Goal: Information Seeking & Learning: Learn about a topic

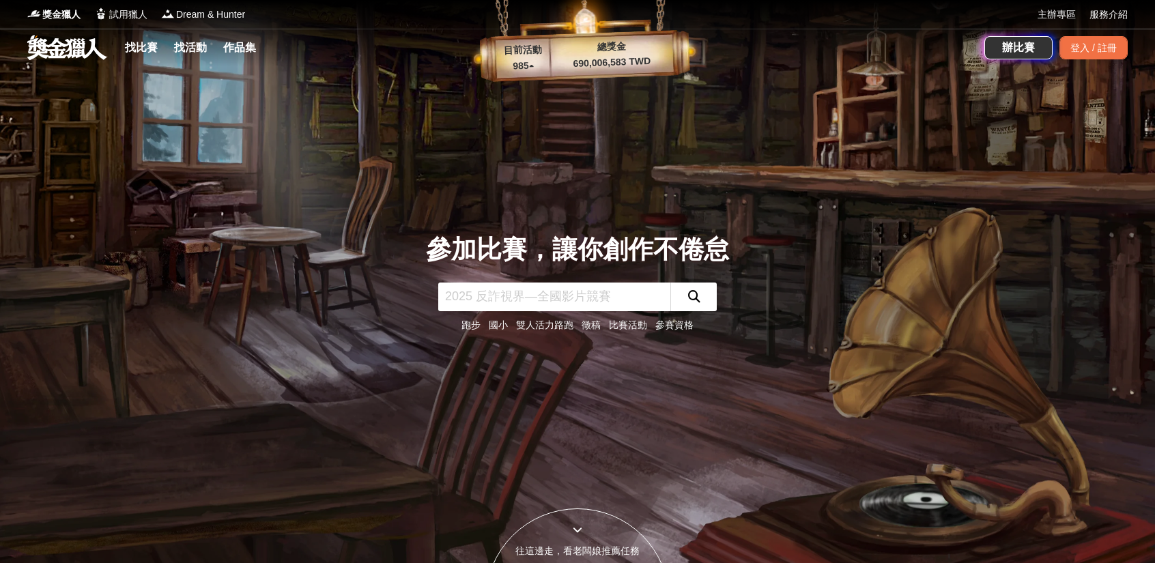
click at [612, 308] on input "text" at bounding box center [554, 297] width 232 height 29
click at [162, 50] on link "找比賽" at bounding box center [141, 47] width 44 height 19
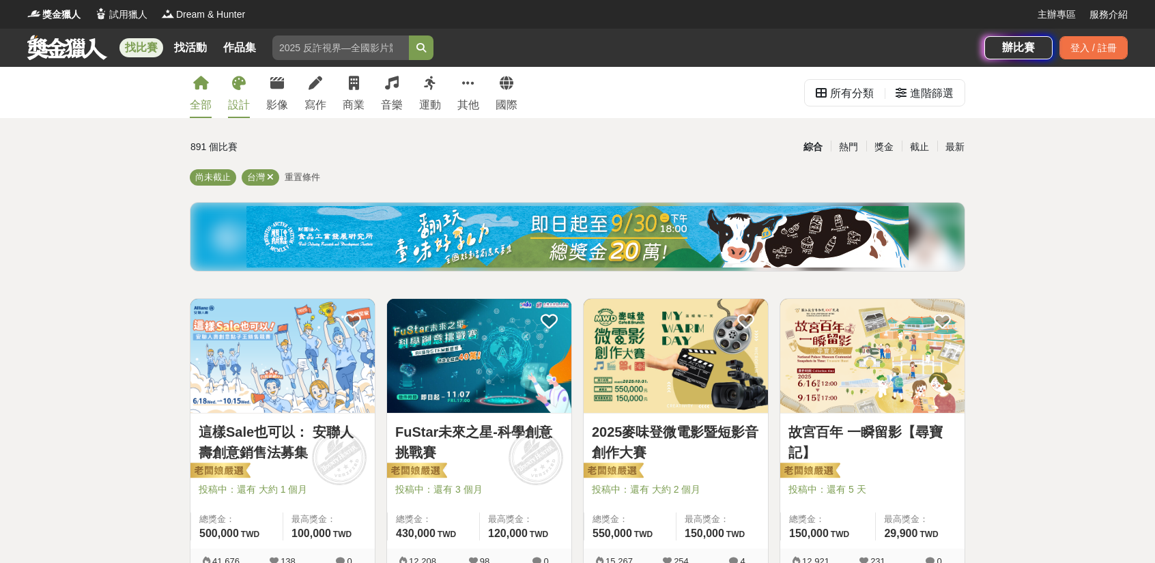
click at [246, 87] on link "設計" at bounding box center [239, 92] width 22 height 51
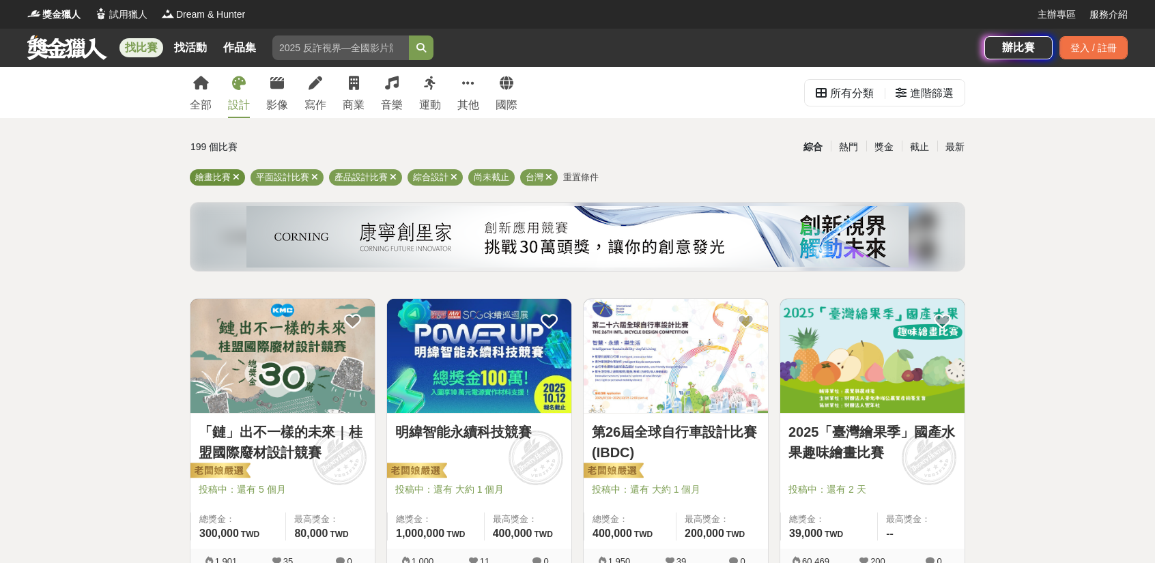
click at [237, 179] on icon at bounding box center [236, 177] width 7 height 9
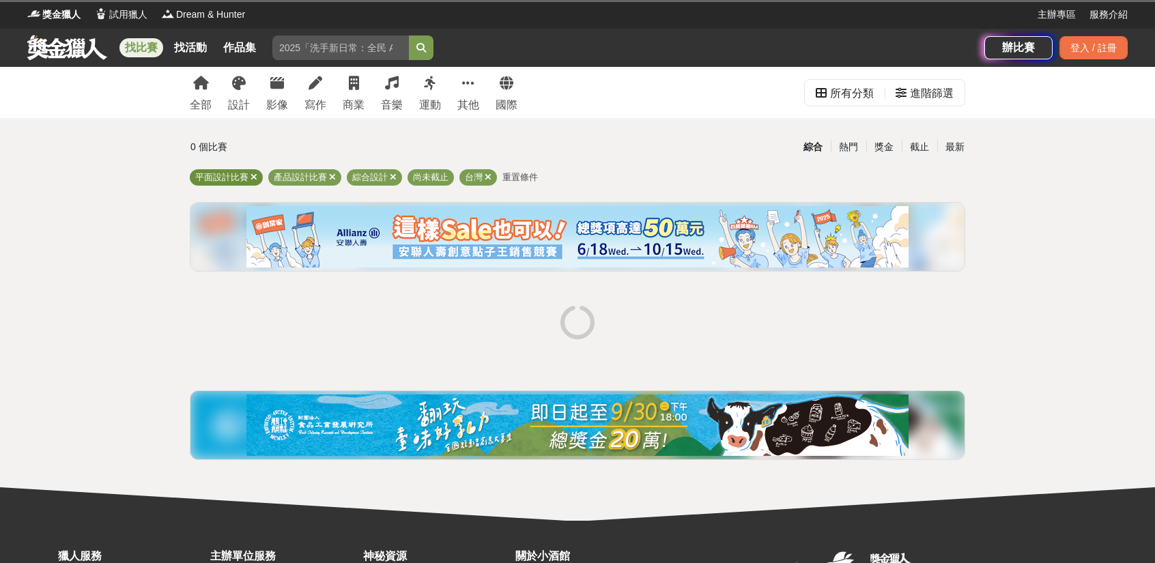
click at [252, 178] on icon at bounding box center [254, 177] width 7 height 9
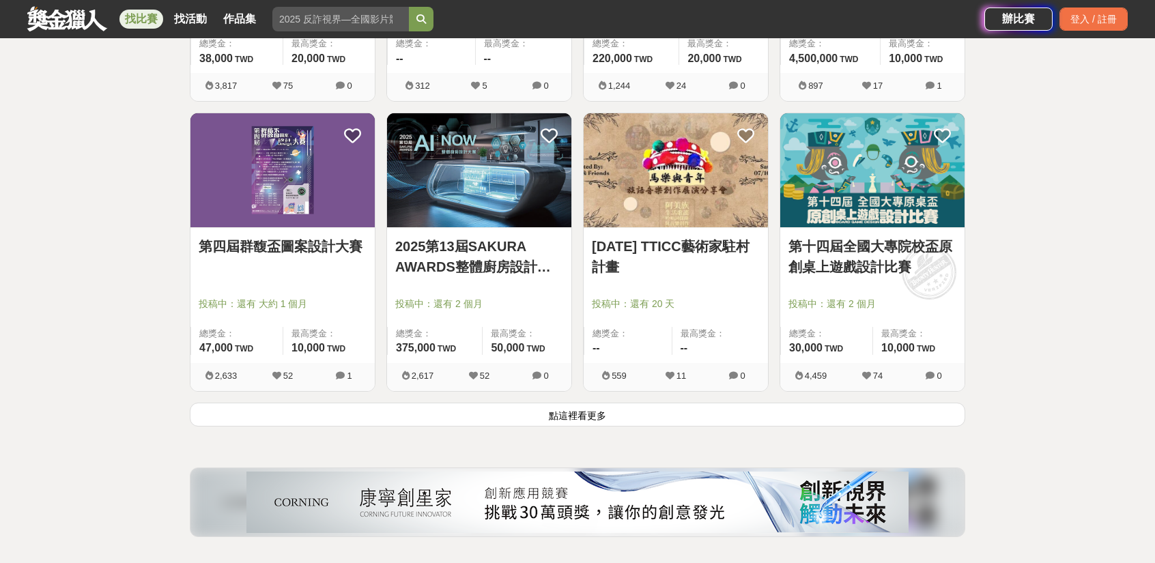
scroll to position [1638, 0]
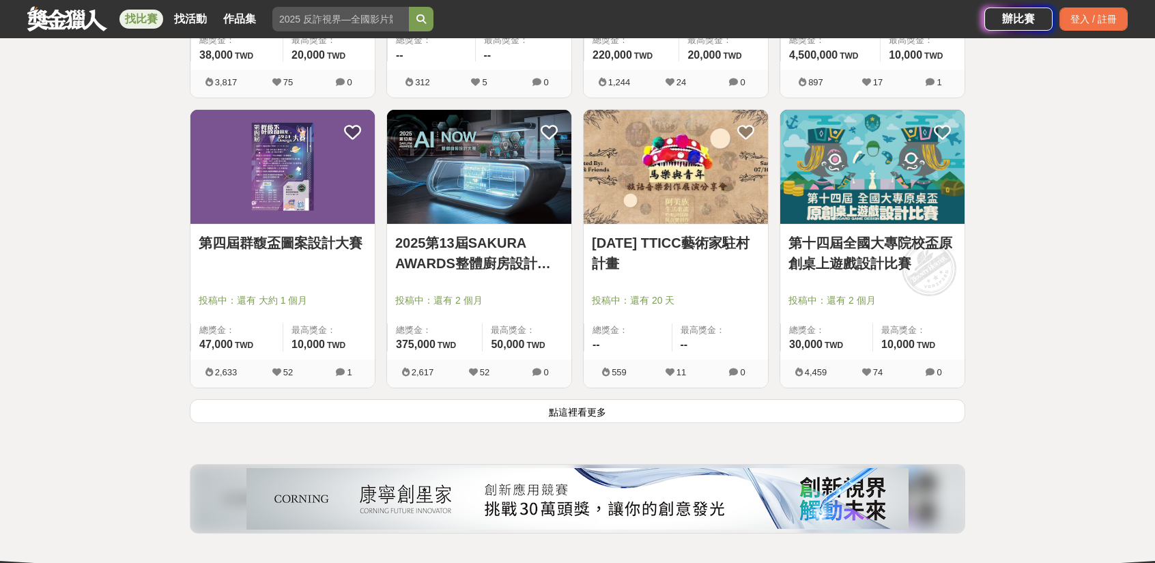
click at [902, 416] on button "點這裡看更多" at bounding box center [577, 411] width 775 height 24
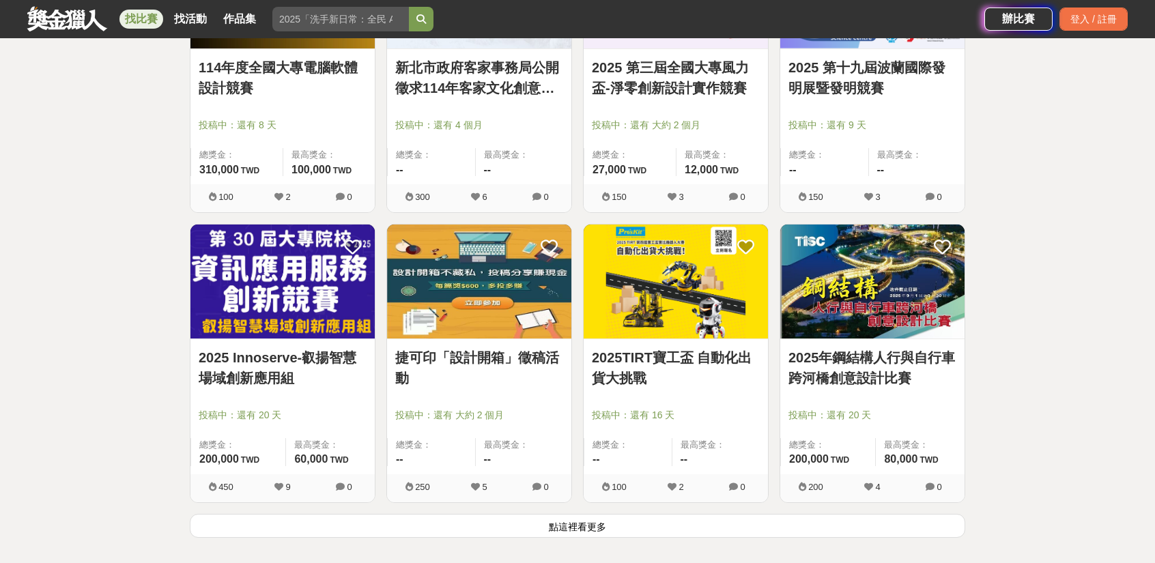
scroll to position [3276, 0]
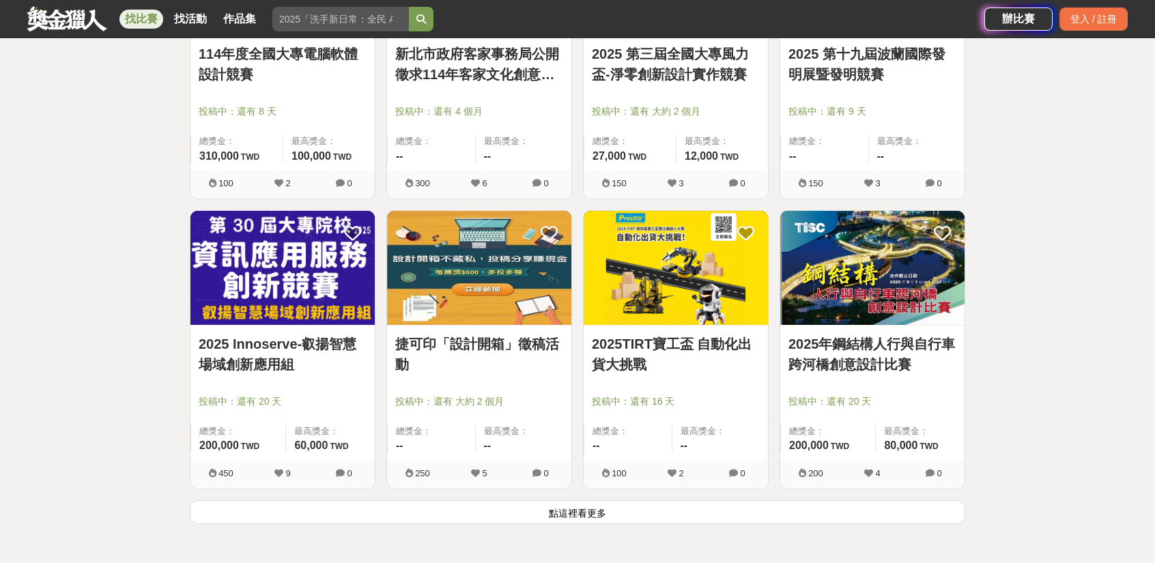
click at [793, 504] on button "點這裡看更多" at bounding box center [577, 512] width 775 height 24
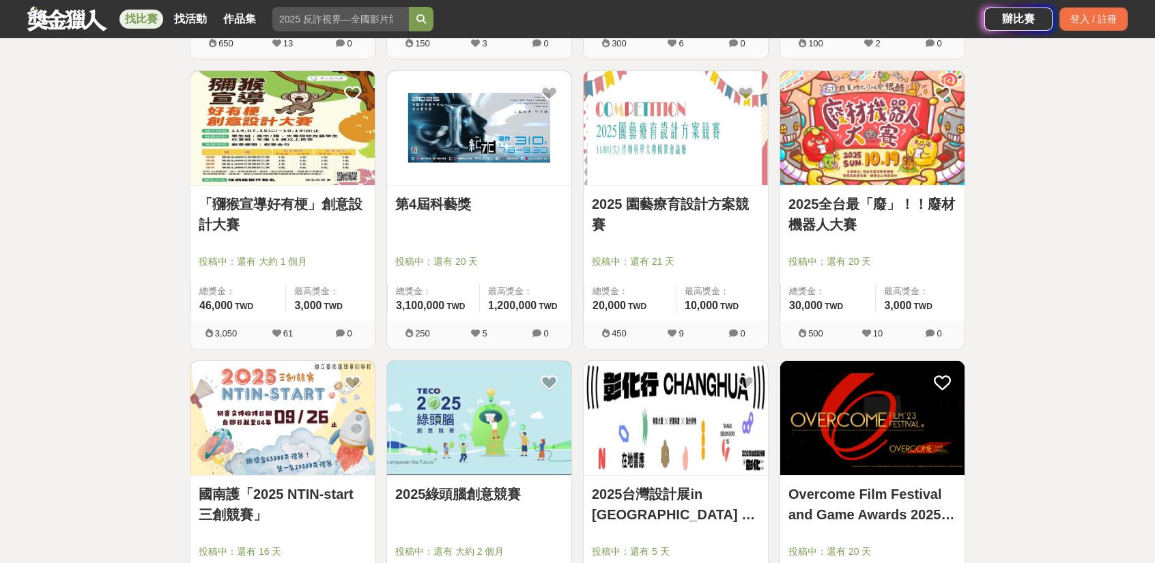
scroll to position [4027, 0]
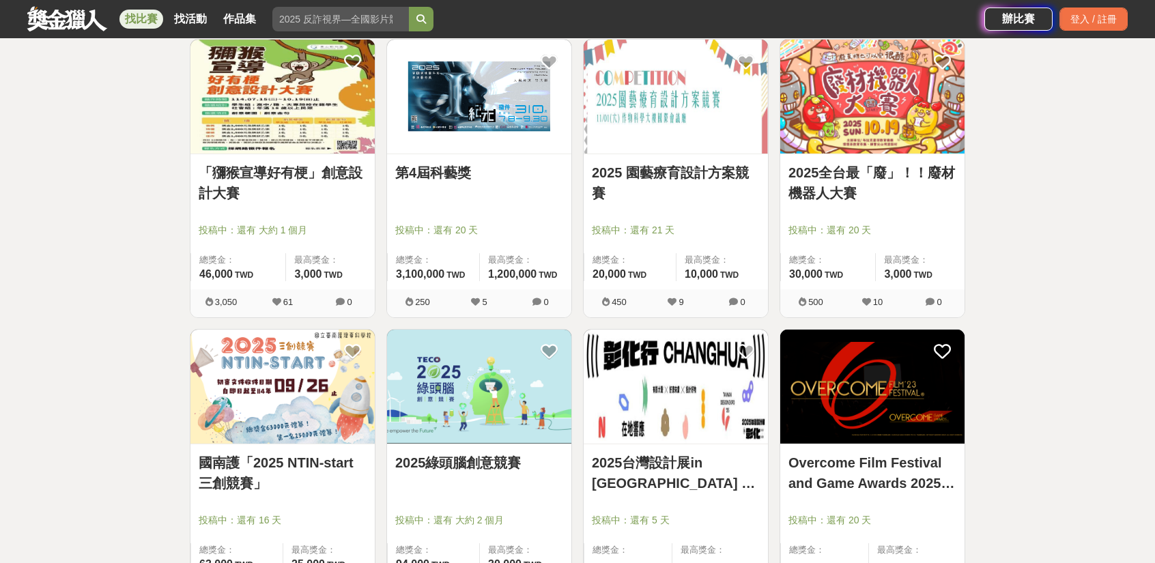
click at [663, 171] on link "2025 園藝療育設計方案競賽" at bounding box center [676, 182] width 168 height 41
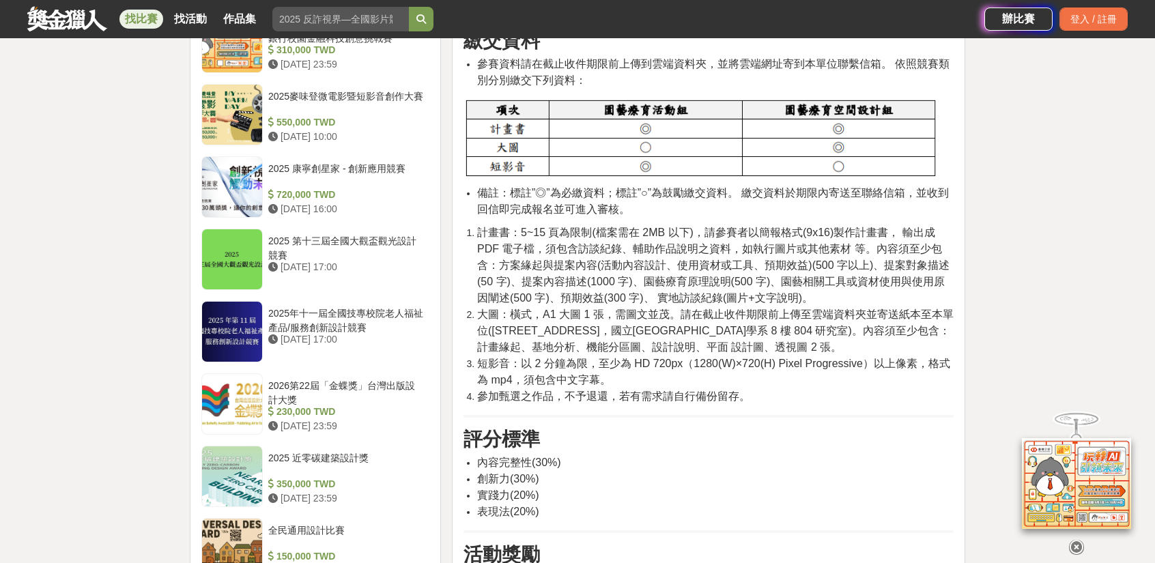
scroll to position [1160, 0]
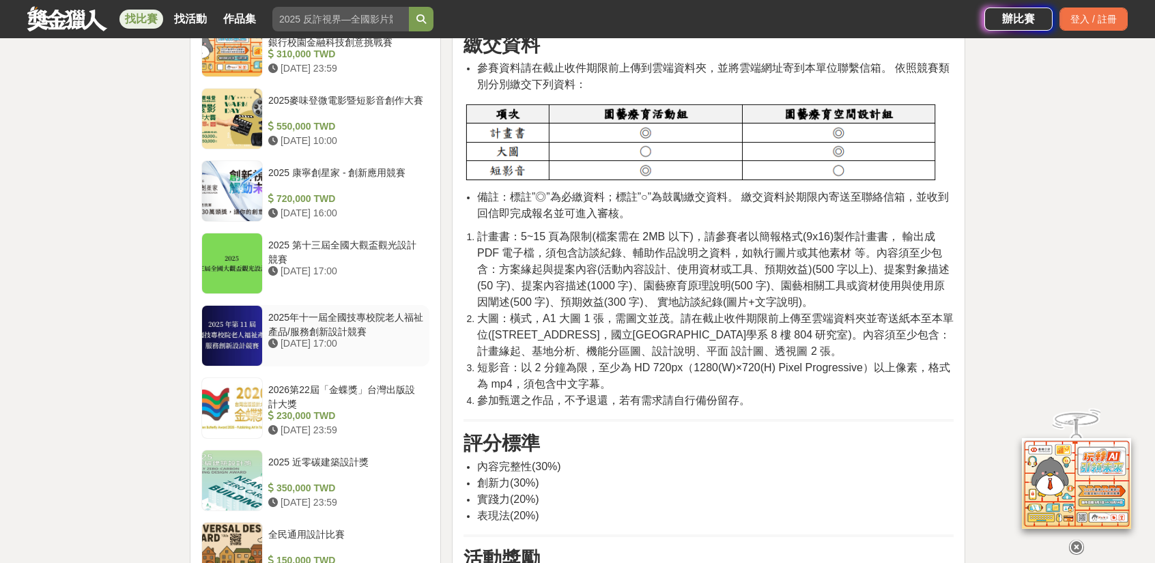
click at [371, 313] on div "2025年十一屆全國技專校院老人福祉產品/服務創新設計競賽" at bounding box center [346, 324] width 156 height 26
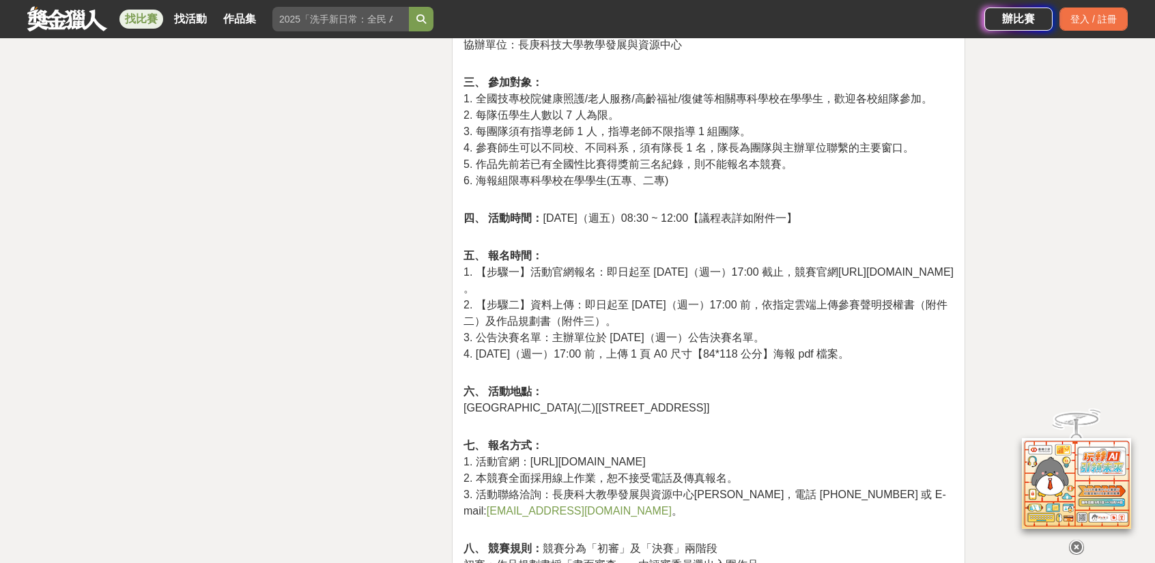
scroll to position [2045, 0]
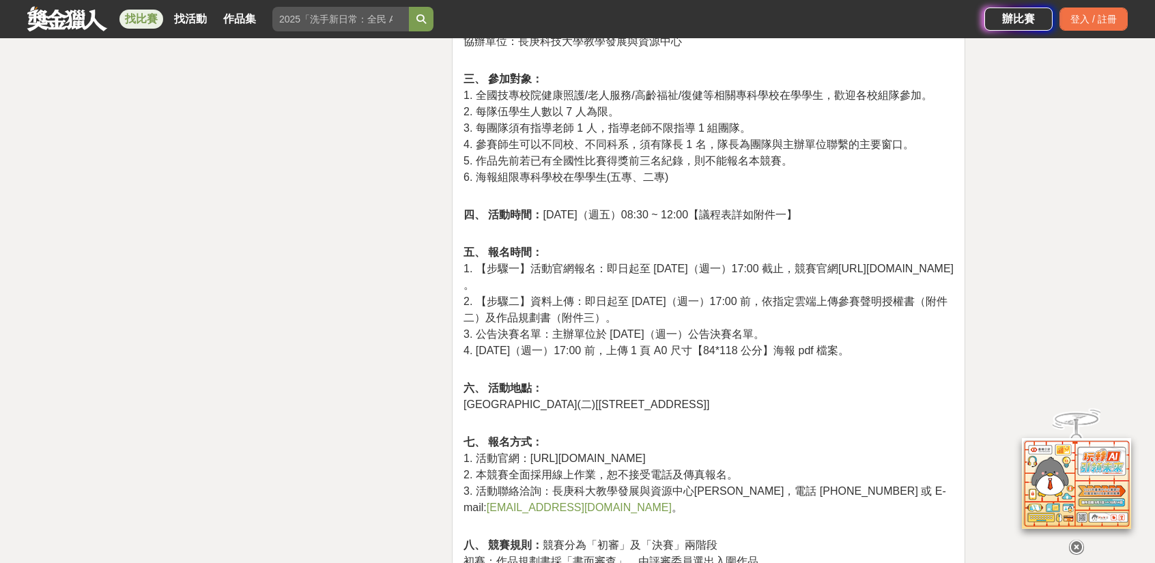
drag, startPoint x: 667, startPoint y: 269, endPoint x: 454, endPoint y: 264, distance: 213.0
copy span "[URL][DOMAIN_NAME]"
click at [716, 345] on span "4. [DATE]（週一）17:00 前，上傳 1 頁 A0 尺寸【84*118 公分】海報 pdf 檔案。" at bounding box center [656, 351] width 386 height 12
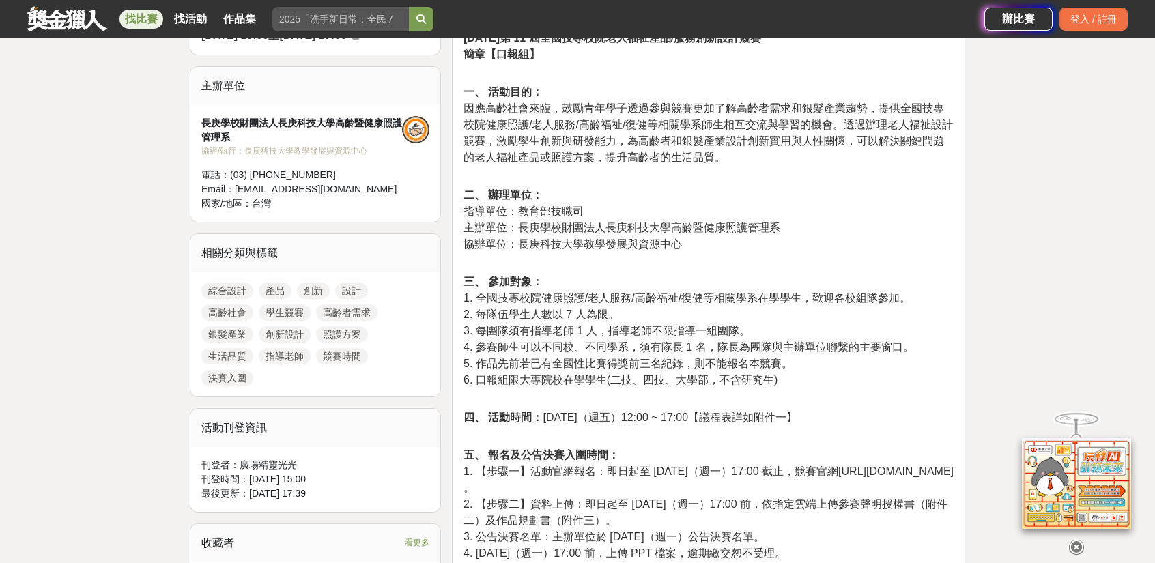
scroll to position [407, 0]
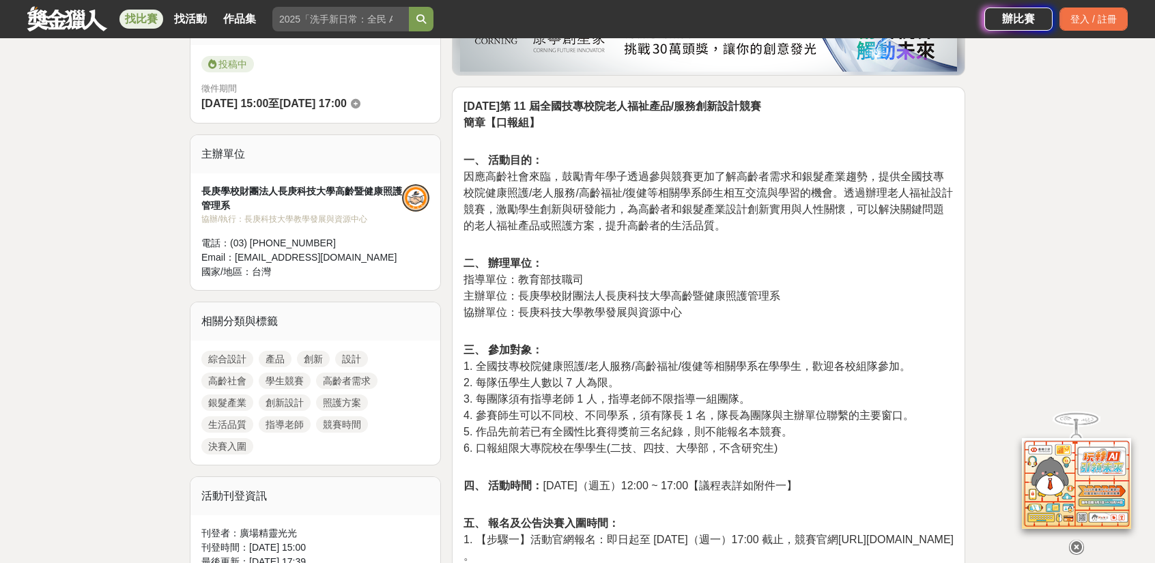
click at [556, 432] on span "5. 作品先前若已有全國性比賽得獎前三名紀錄，則不能報名本競賽。" at bounding box center [627, 432] width 329 height 12
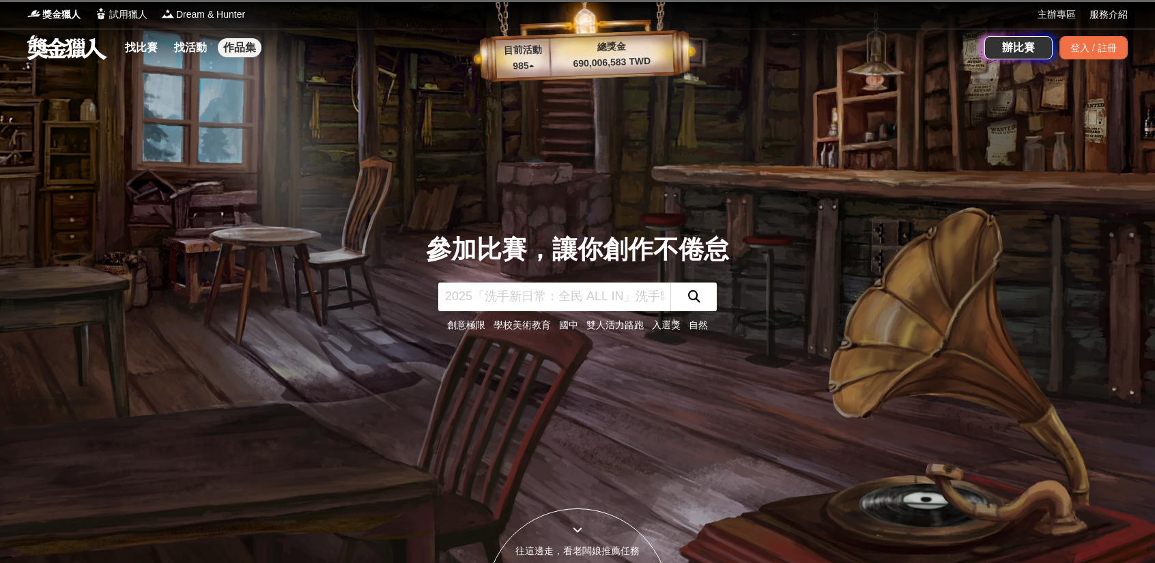
click at [233, 44] on link "作品集" at bounding box center [240, 47] width 44 height 19
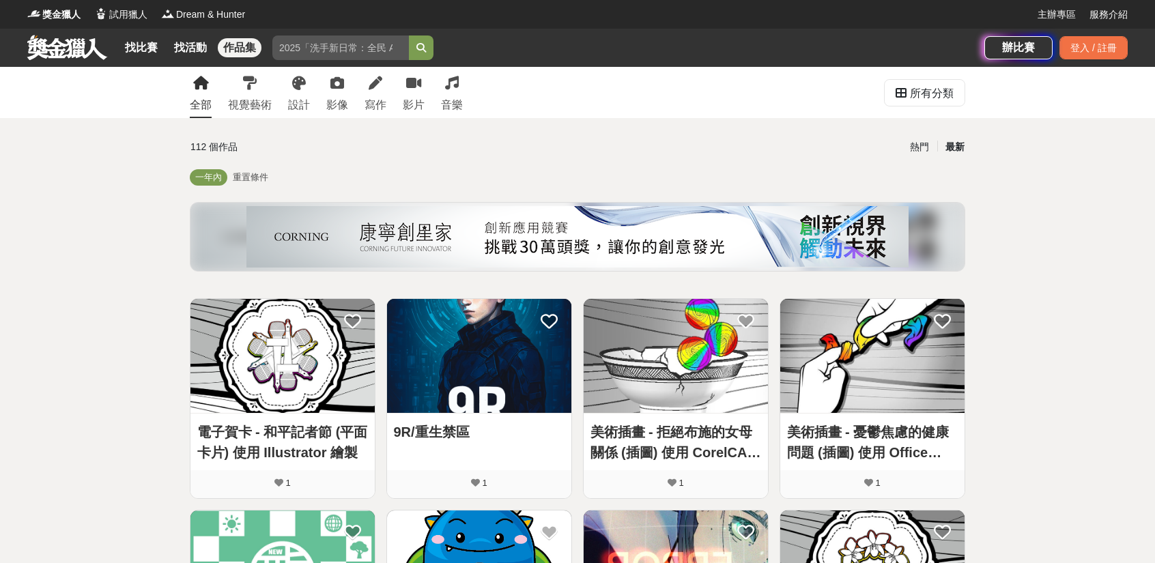
click at [528, 252] on img at bounding box center [577, 236] width 662 height 61
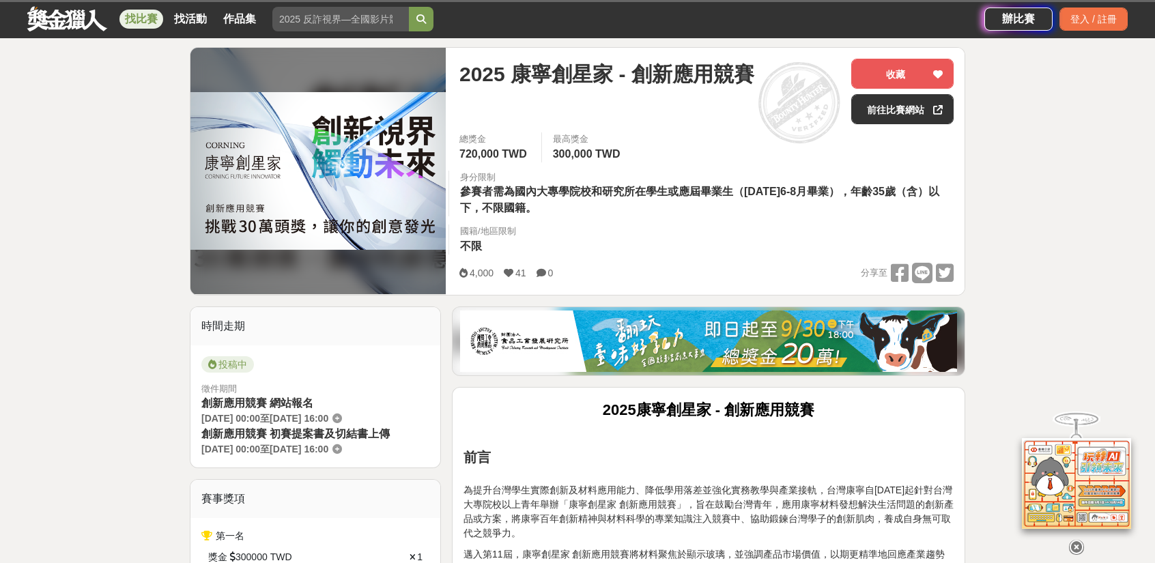
scroll to position [68, 0]
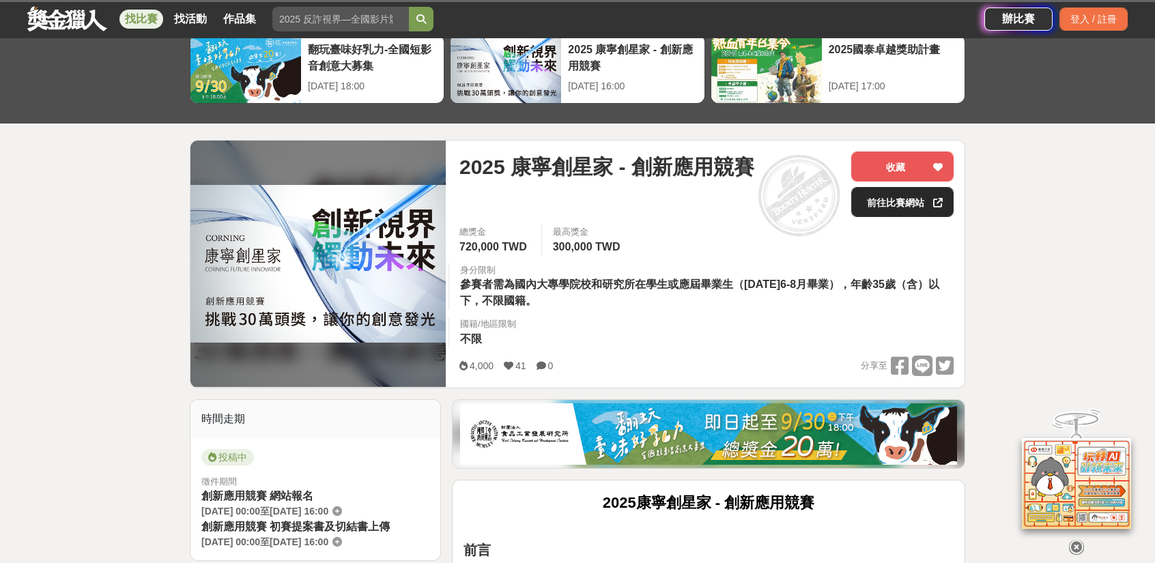
click at [884, 205] on link "前往比賽網站" at bounding box center [902, 202] width 102 height 30
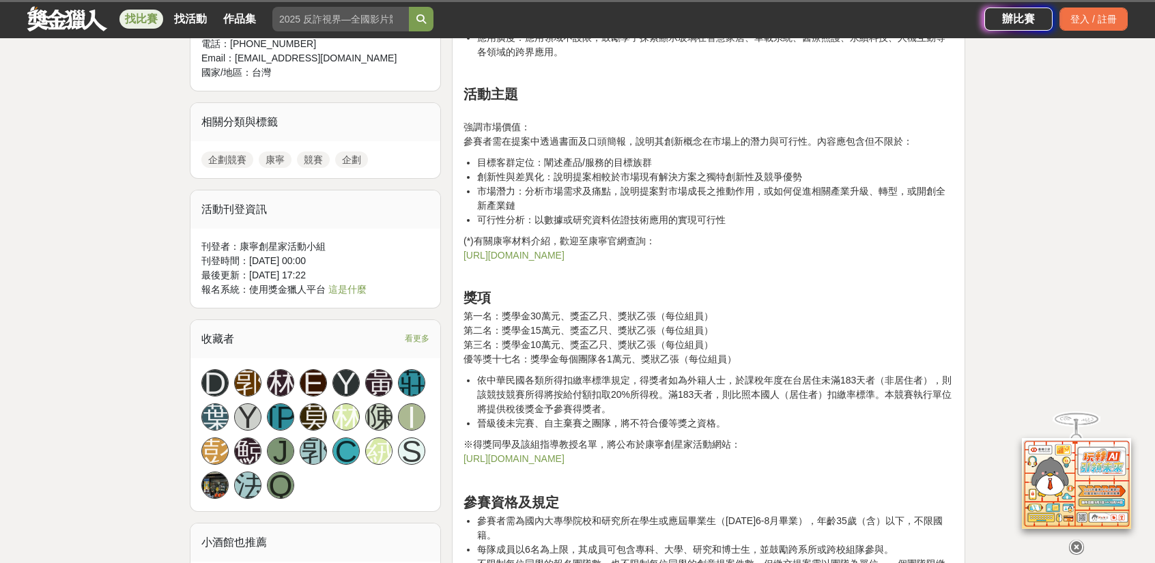
scroll to position [1092, 0]
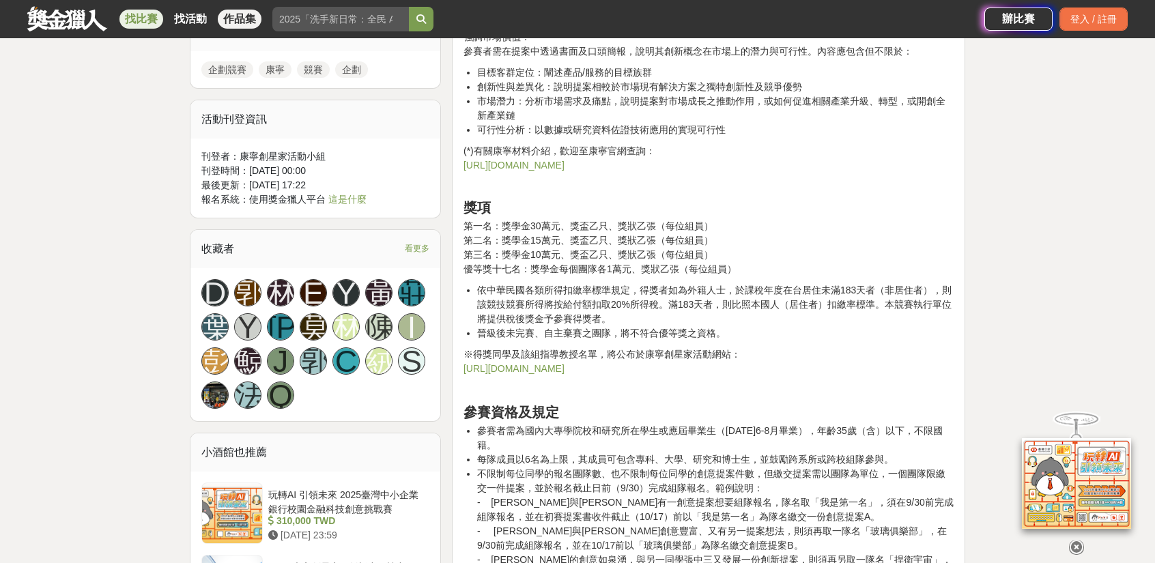
click at [255, 16] on link "作品集" at bounding box center [240, 19] width 44 height 19
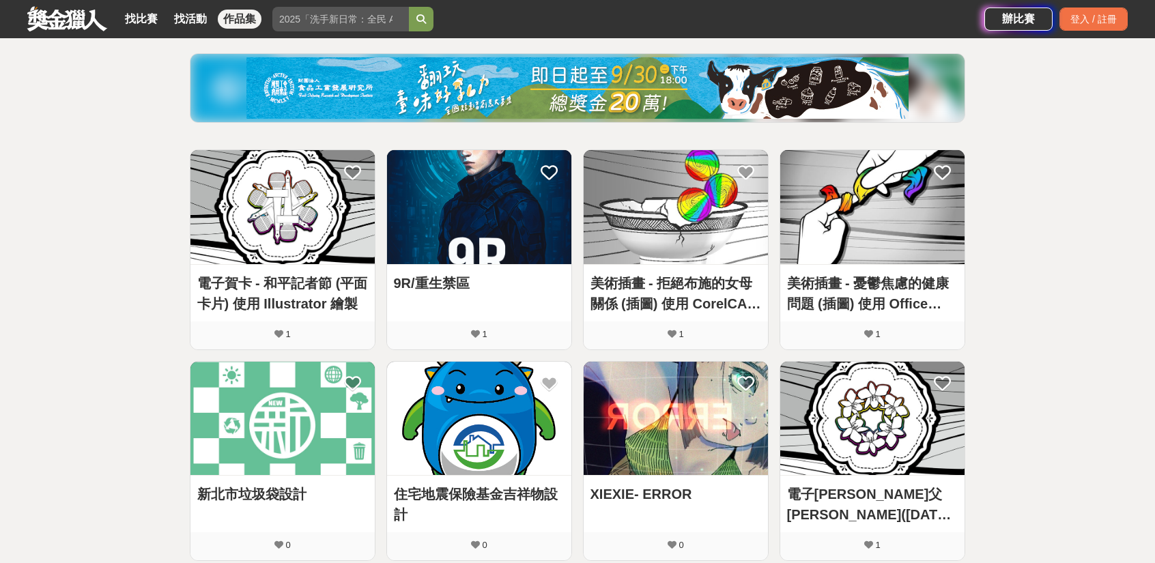
scroll to position [354, 0]
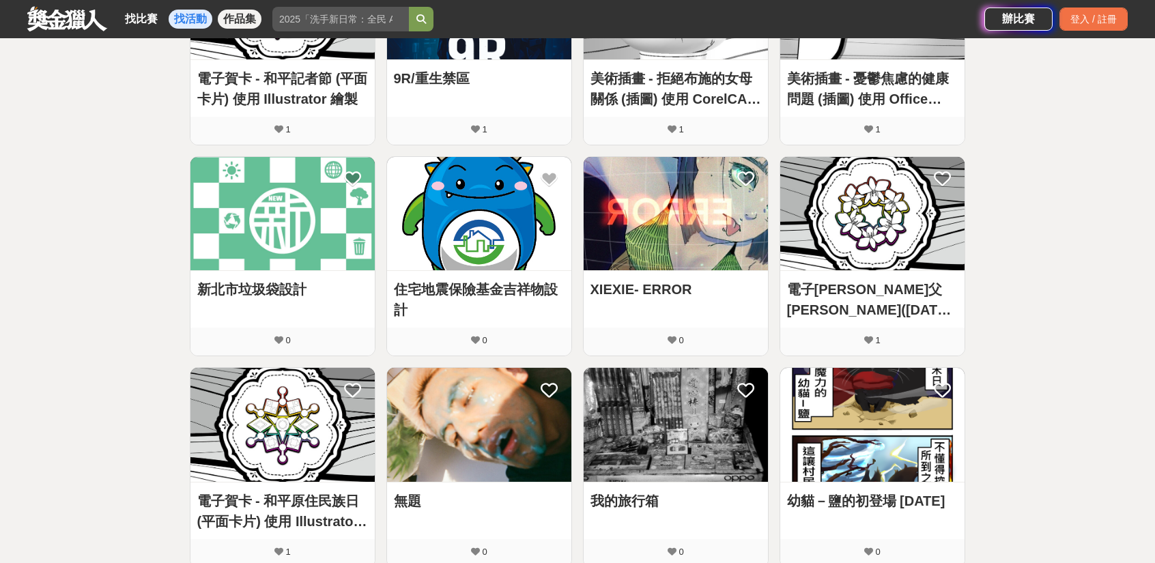
click at [169, 17] on link "找活動" at bounding box center [191, 19] width 44 height 19
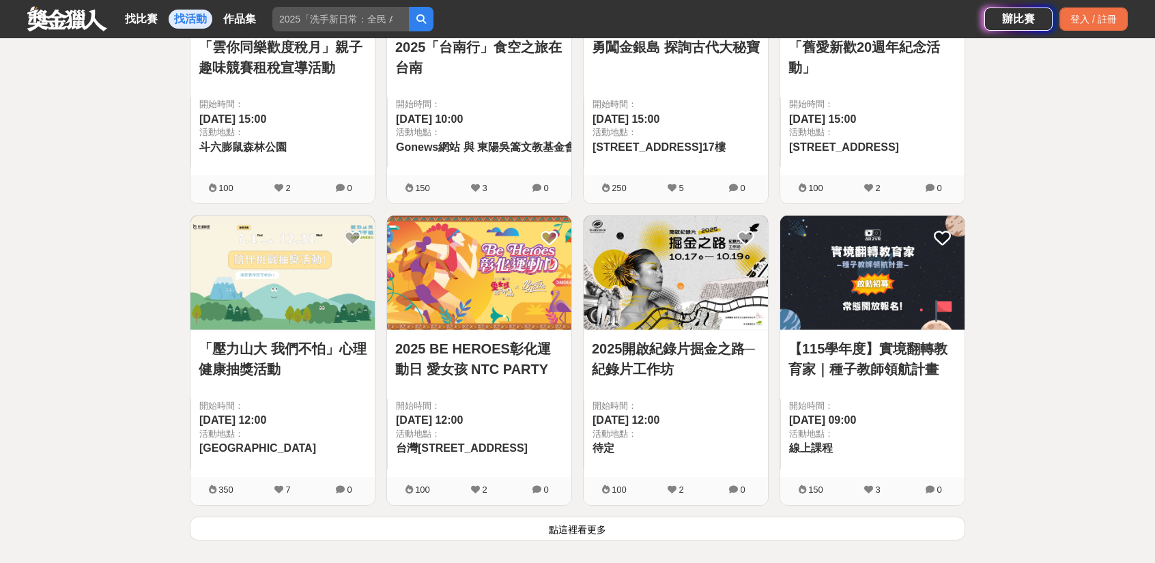
scroll to position [1638, 0]
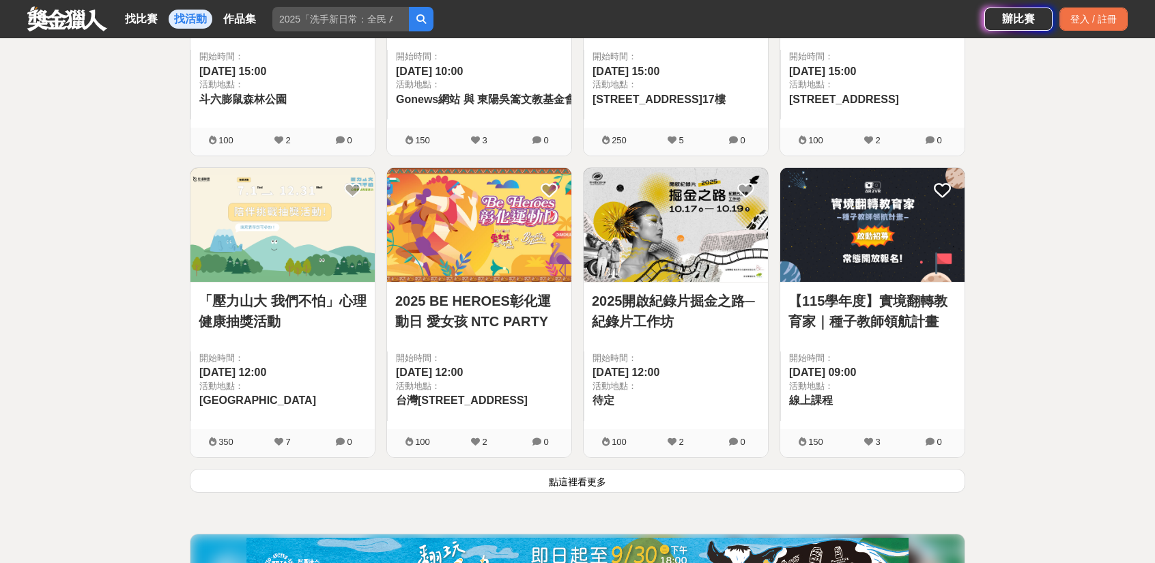
click at [596, 469] on button "點這裡看更多" at bounding box center [577, 481] width 775 height 24
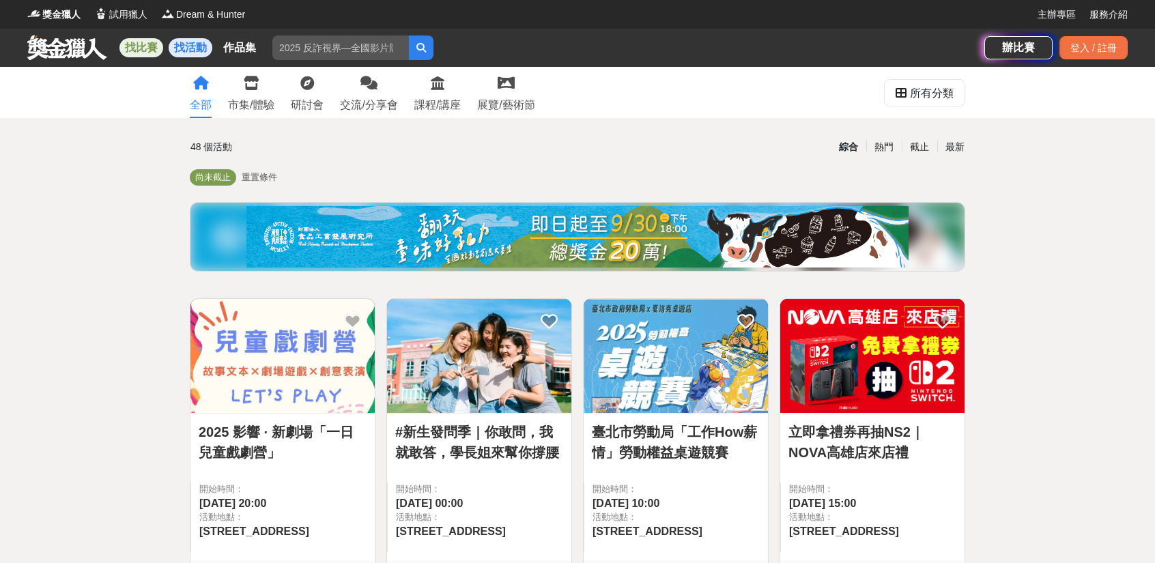
click at [162, 42] on link "找比賽" at bounding box center [141, 47] width 44 height 19
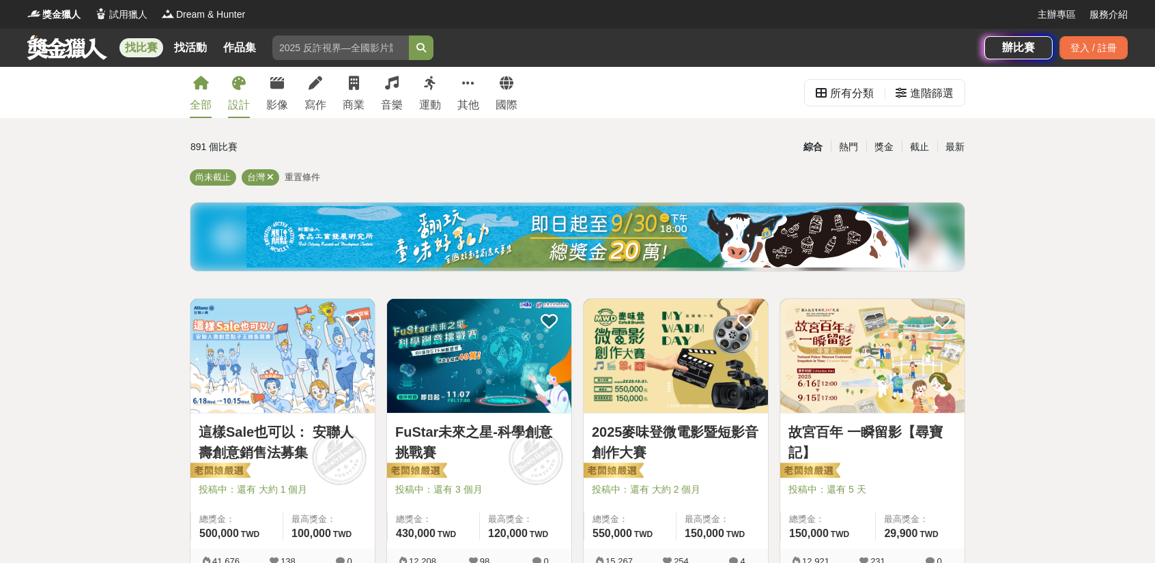
click at [241, 88] on icon at bounding box center [239, 83] width 14 height 14
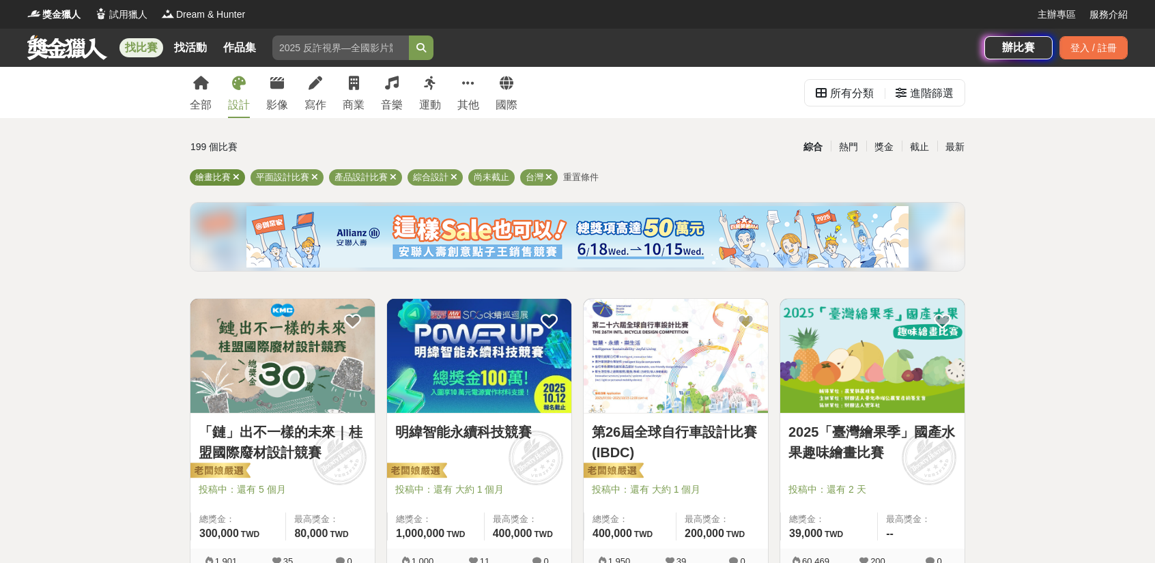
click at [236, 175] on icon at bounding box center [236, 177] width 7 height 9
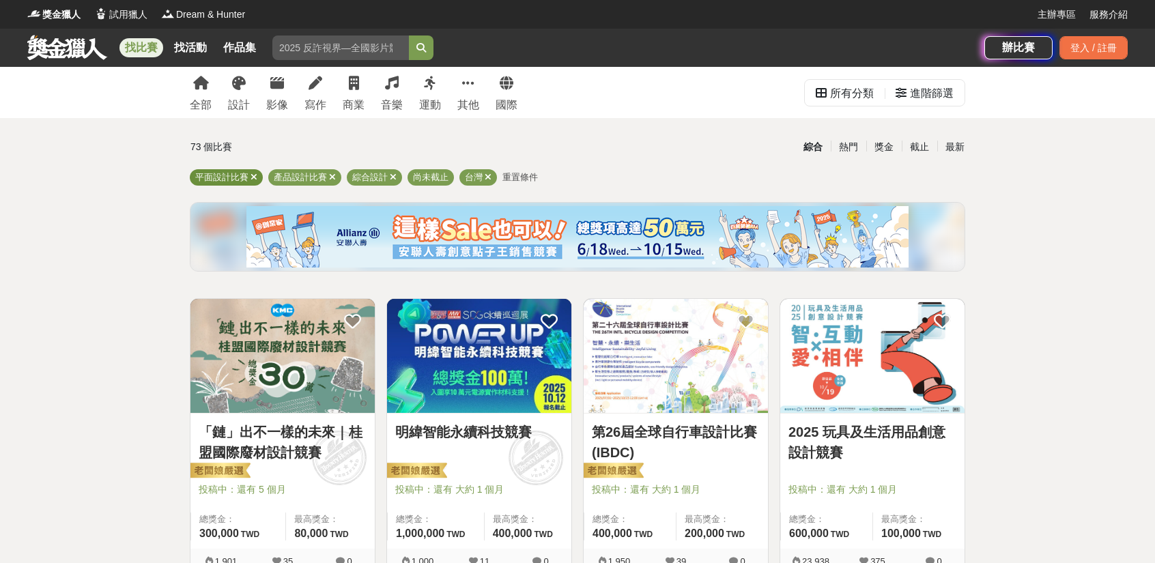
click at [255, 180] on icon at bounding box center [254, 177] width 7 height 9
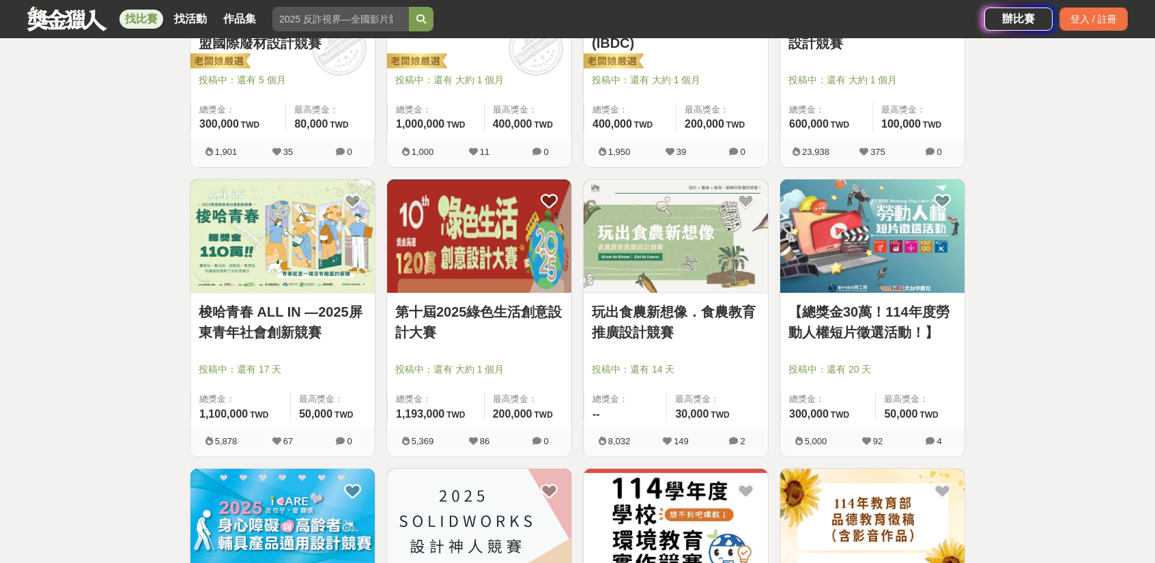
scroll to position [205, 0]
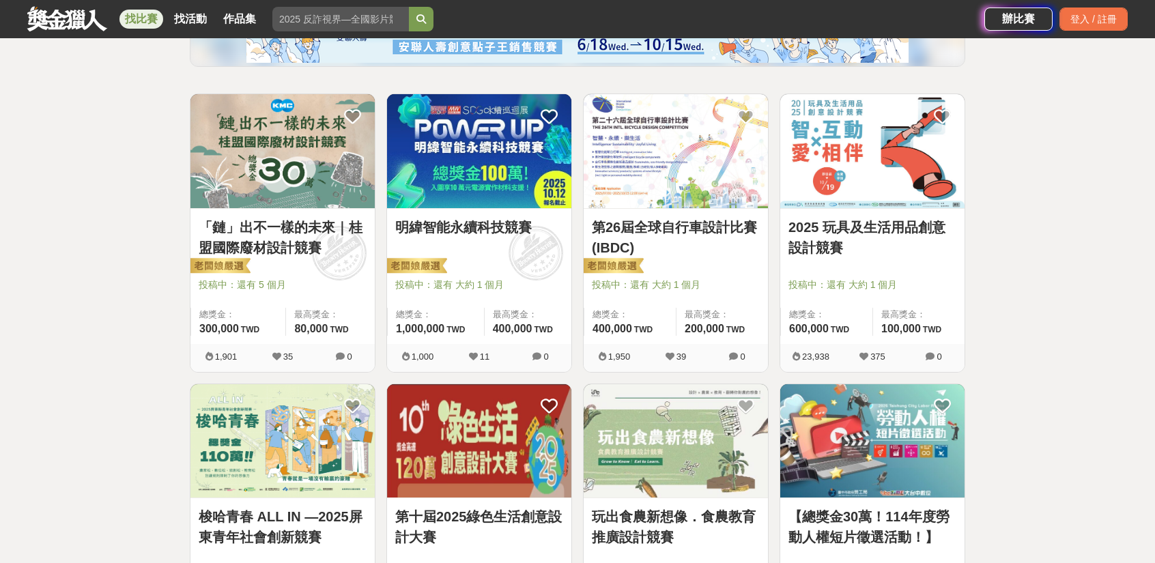
click at [459, 228] on link "明緯智能永續科技競賽" at bounding box center [479, 227] width 168 height 20
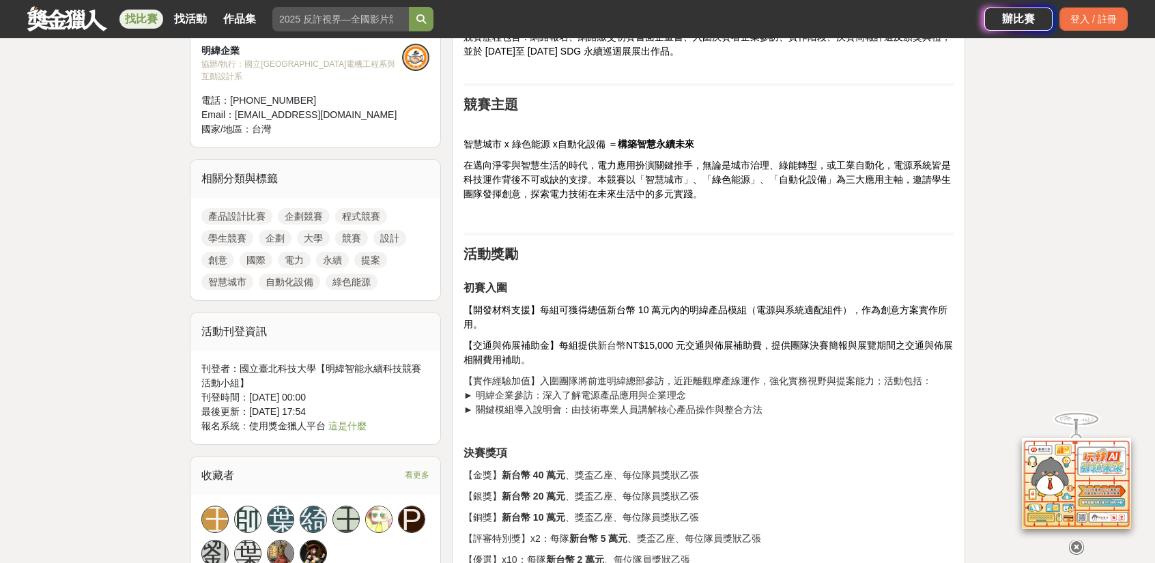
scroll to position [887, 0]
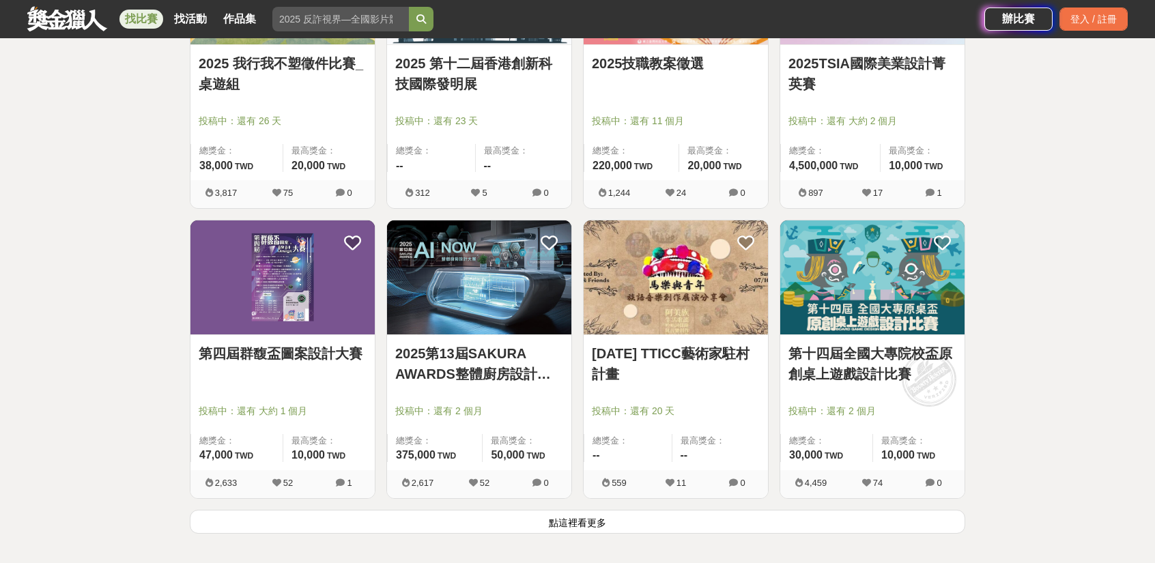
scroll to position [1528, 0]
click at [756, 517] on button "點這裡看更多" at bounding box center [577, 521] width 775 height 24
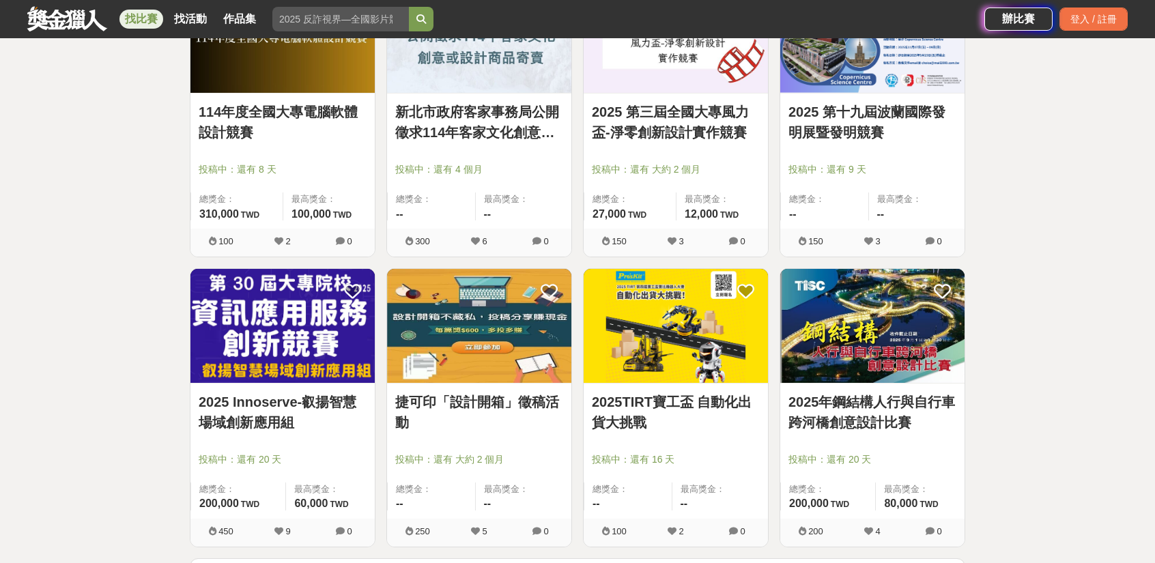
scroll to position [3440, 0]
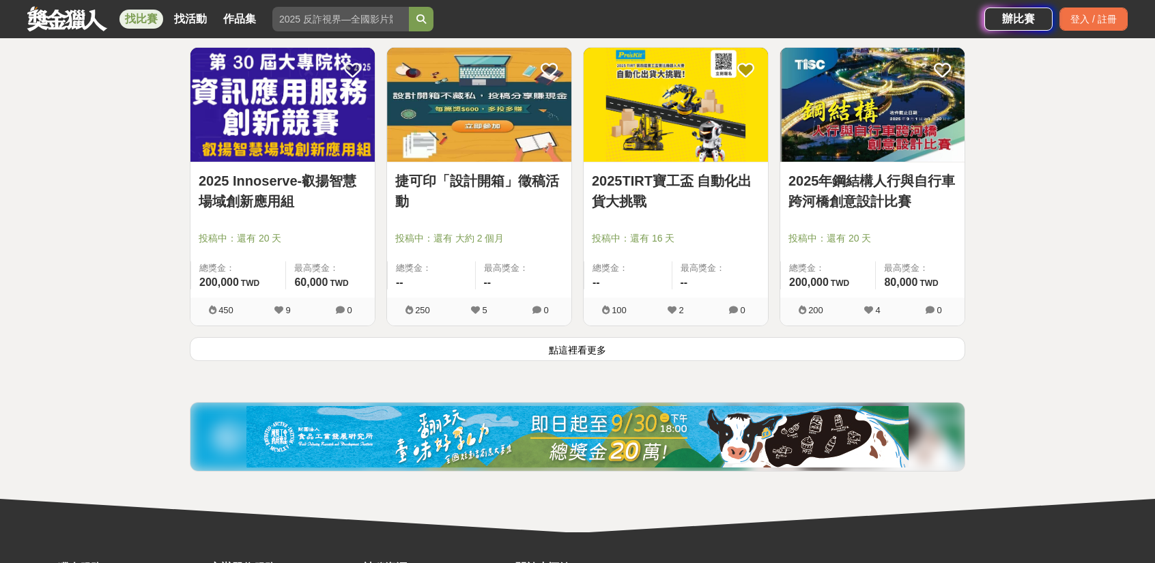
click at [573, 337] on button "點這裡看更多" at bounding box center [577, 349] width 775 height 24
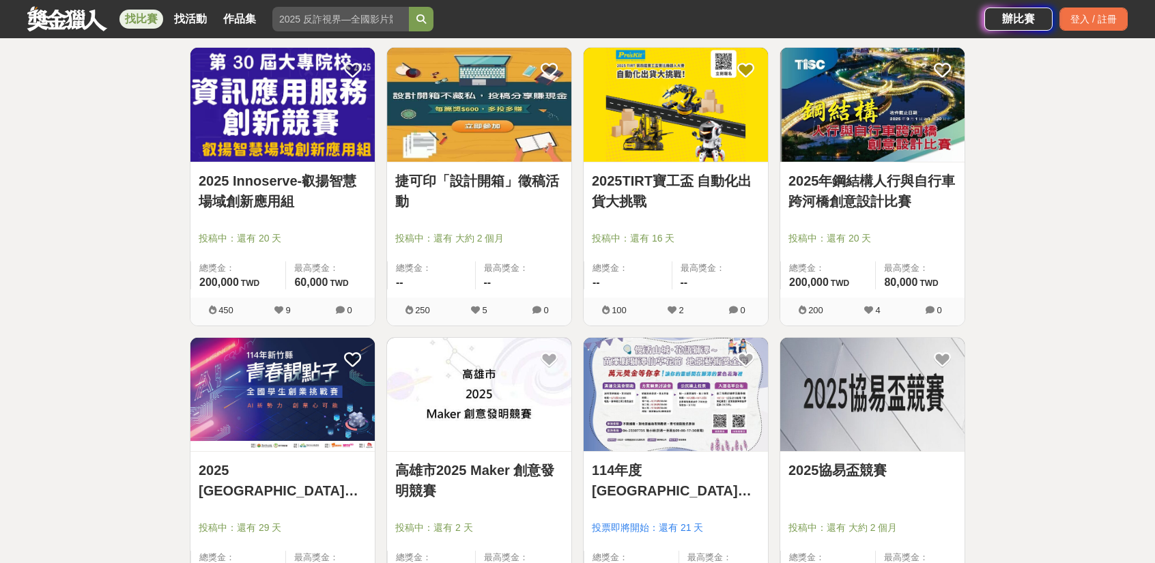
click at [275, 133] on img at bounding box center [282, 105] width 184 height 114
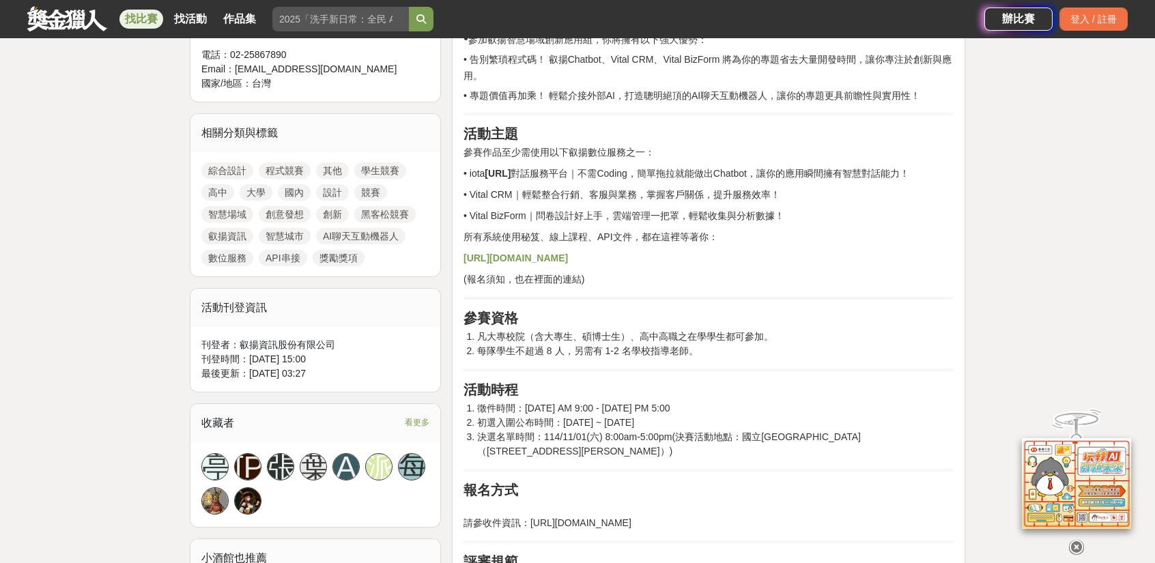
scroll to position [683, 0]
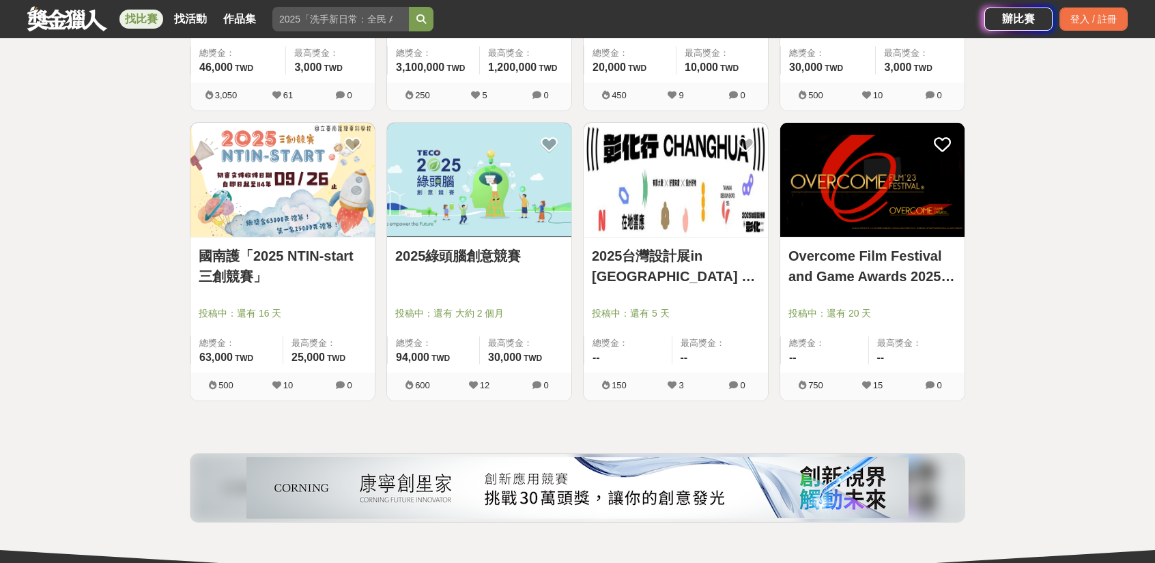
scroll to position [4166, 0]
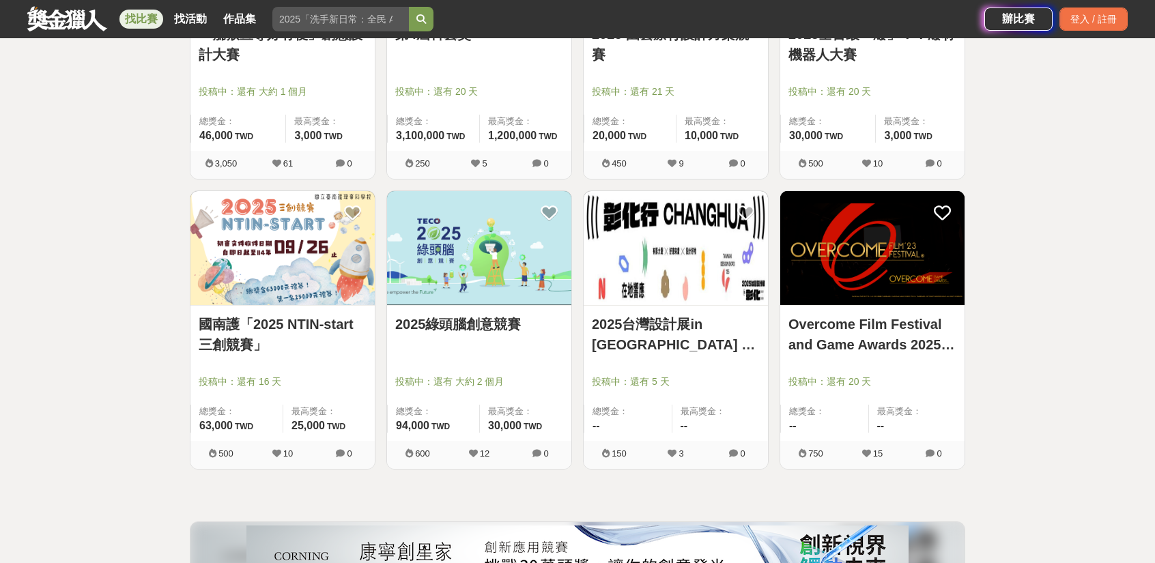
click at [692, 332] on link "2025台灣設計展in [GEOGRAPHIC_DATA] 設計 ‧ 響應" at bounding box center [676, 334] width 168 height 41
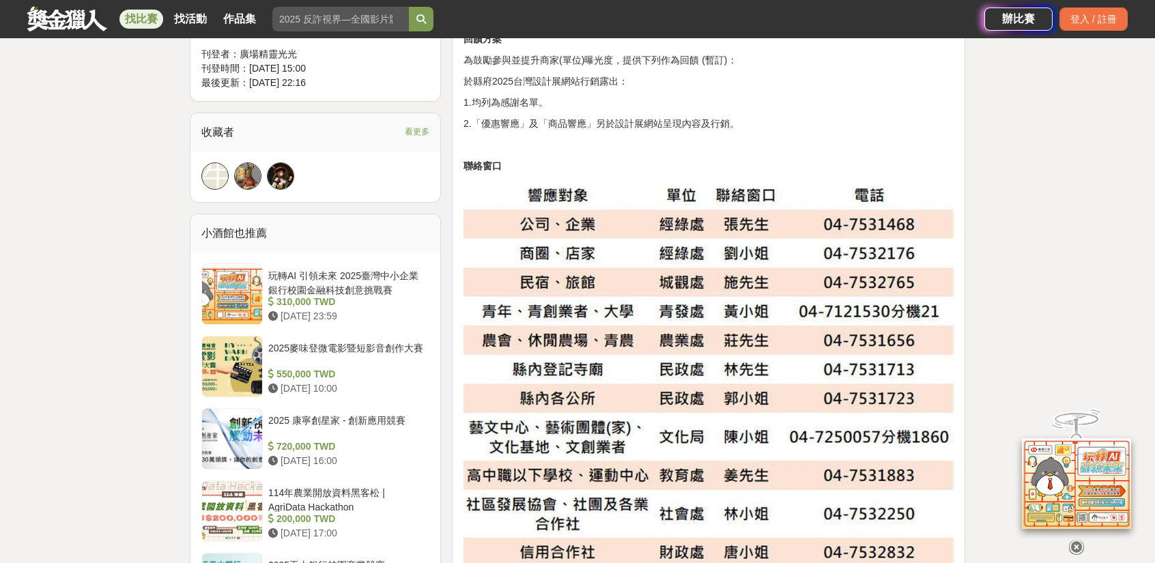
scroll to position [956, 0]
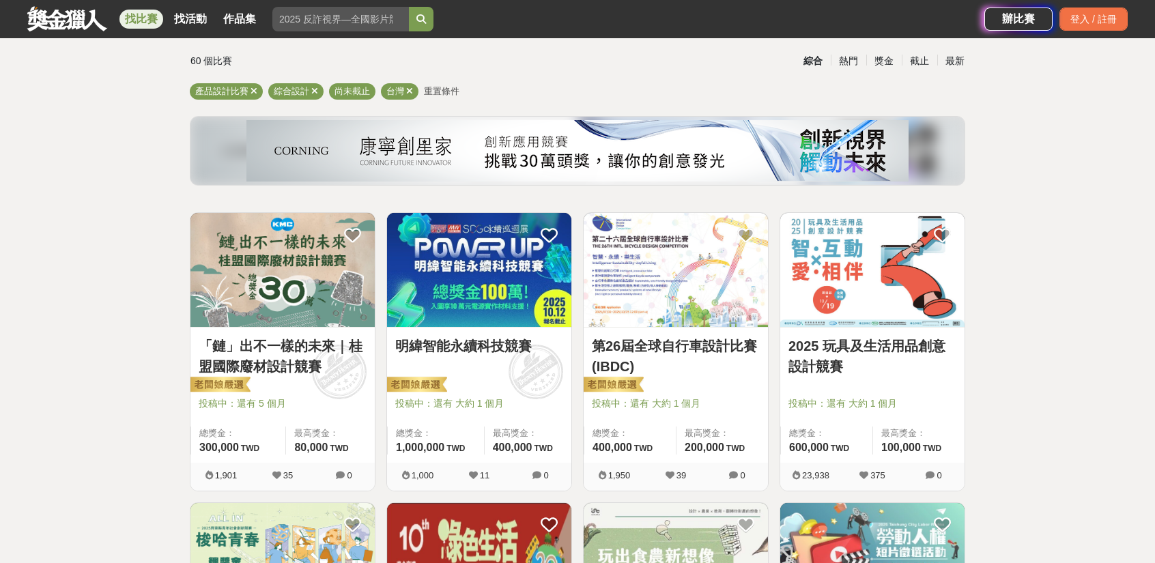
scroll to position [35, 0]
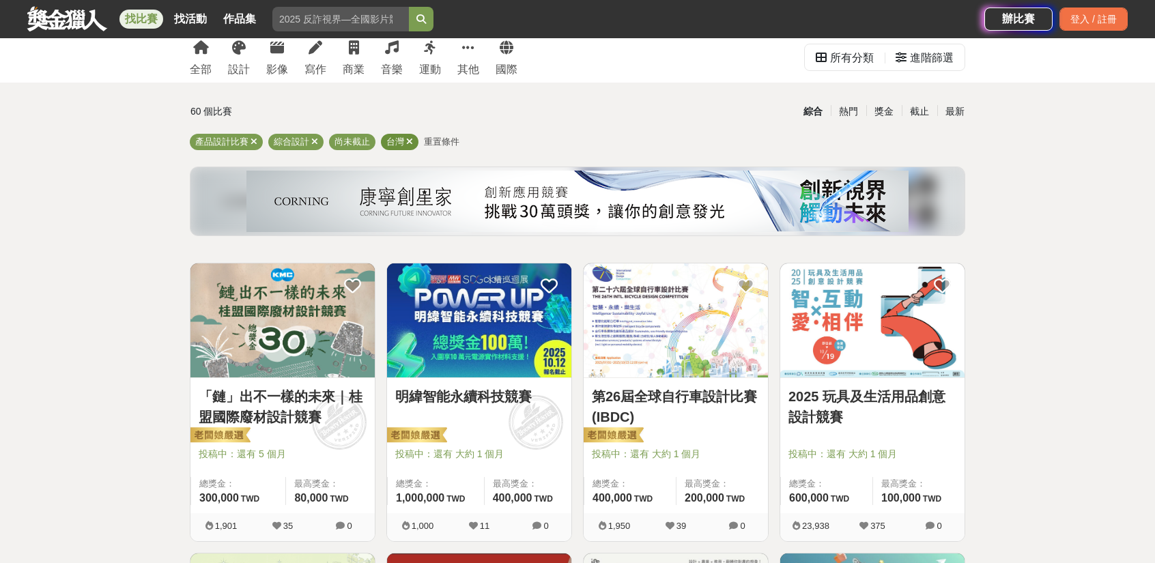
click at [410, 138] on icon at bounding box center [409, 141] width 7 height 9
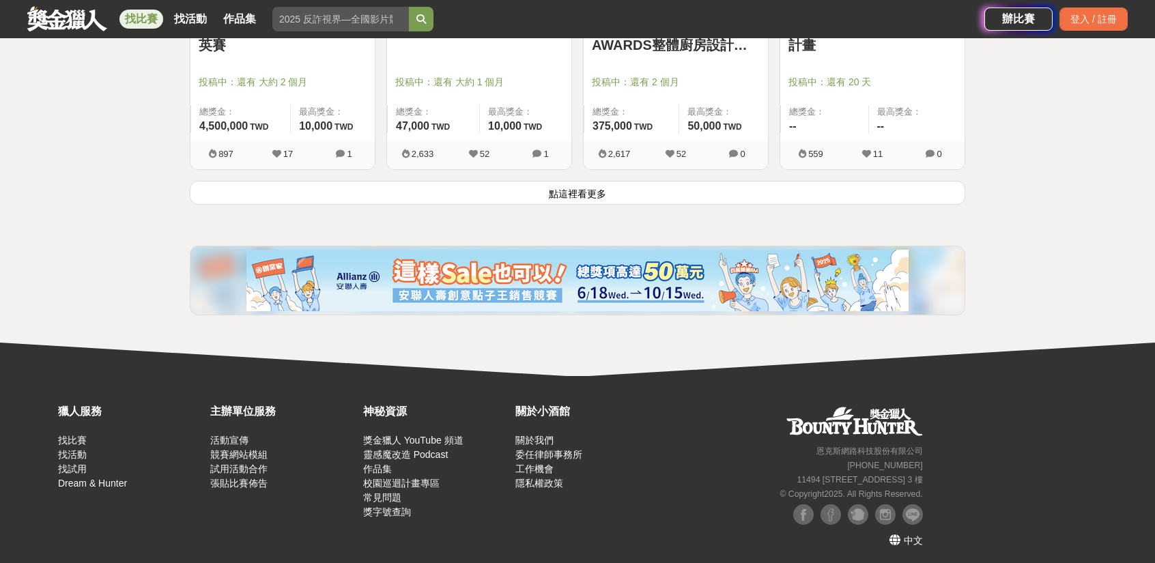
scroll to position [1858, 0]
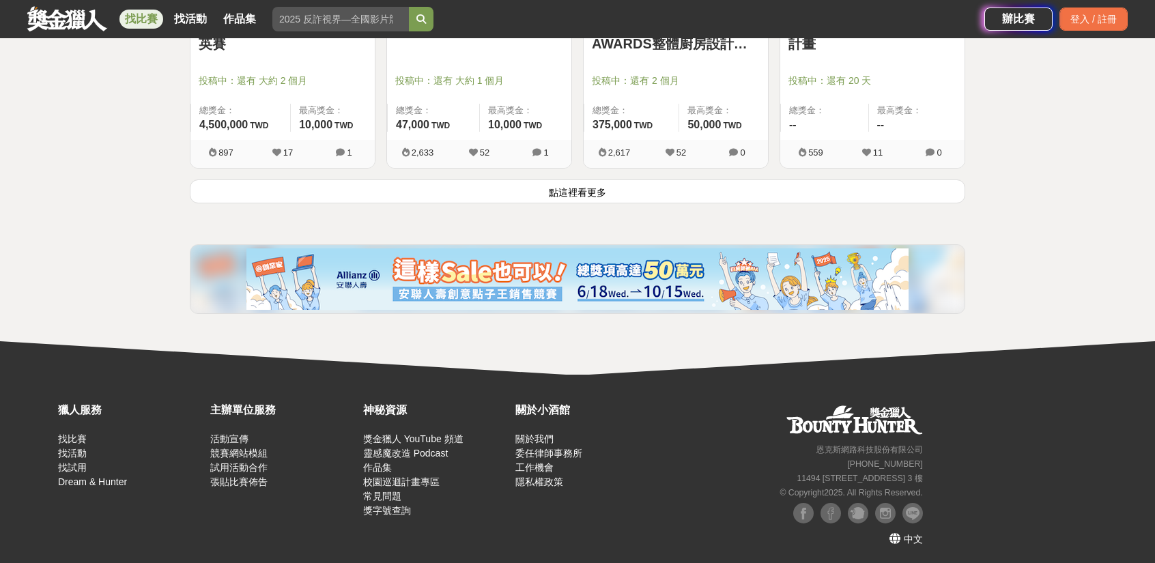
click at [658, 196] on button "點這裡看更多" at bounding box center [577, 192] width 775 height 24
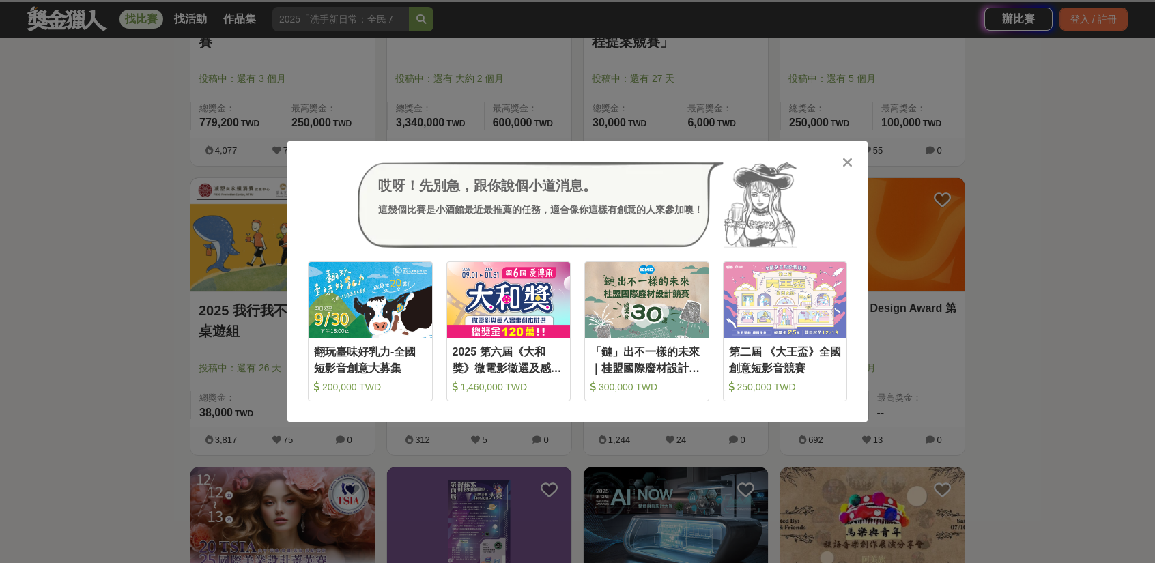
scroll to position [1271, 0]
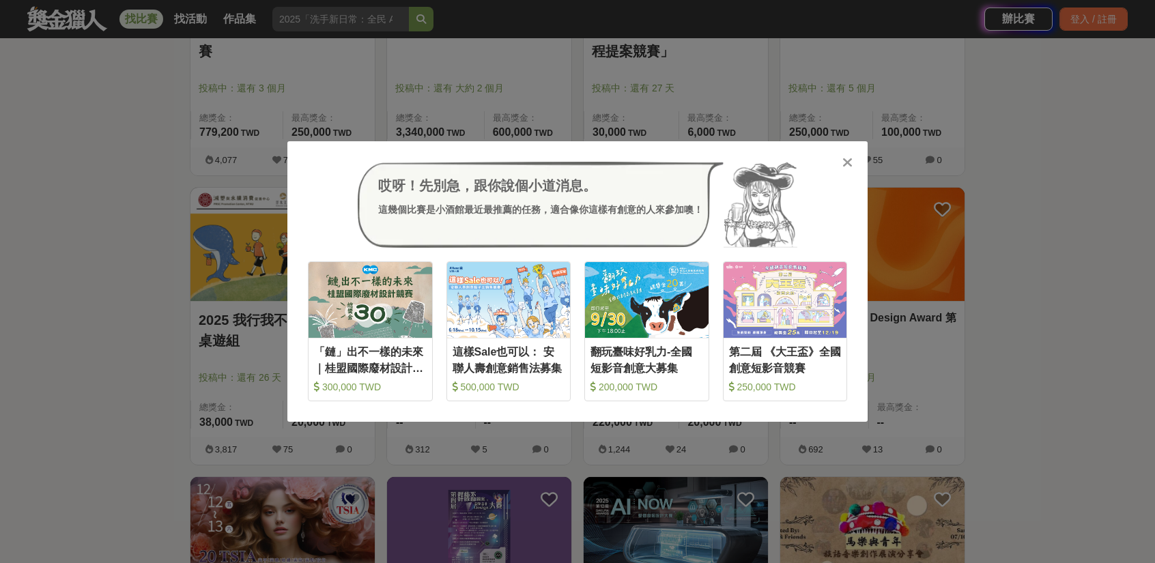
click at [838, 159] on div "哎呀！先別急，跟你說個小道消息。 這幾個比賽是小酒館最近最推薦的任務，適合像你這樣有創意的人來參加噢！ 收藏 「鏈」出不一樣的未來｜桂盟國際廢材設計競賽 30…" at bounding box center [577, 281] width 580 height 281
click at [852, 163] on div at bounding box center [847, 162] width 14 height 14
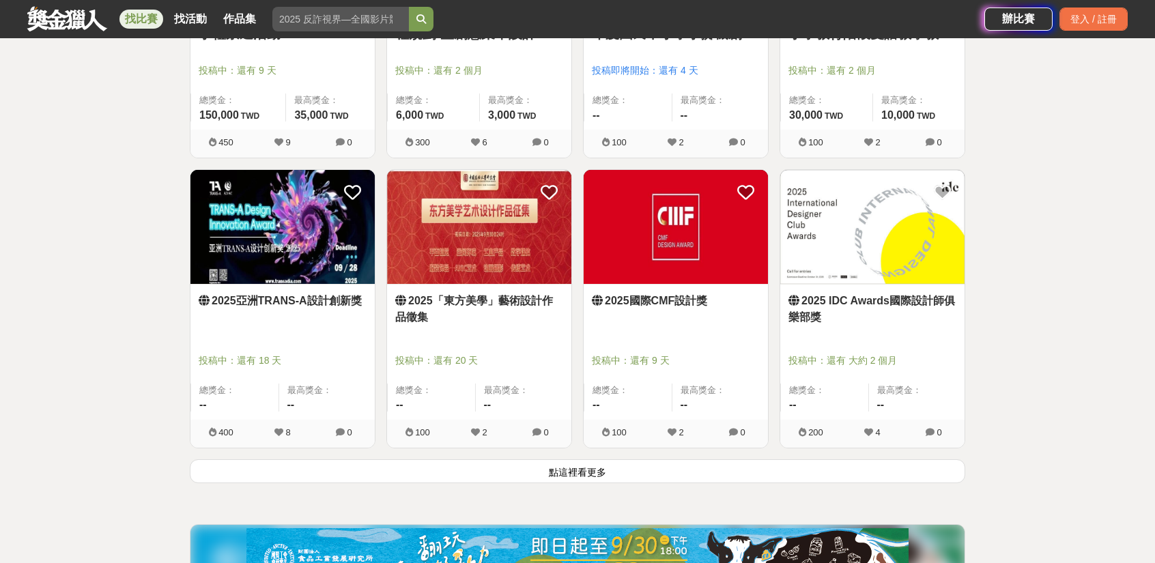
scroll to position [3319, 0]
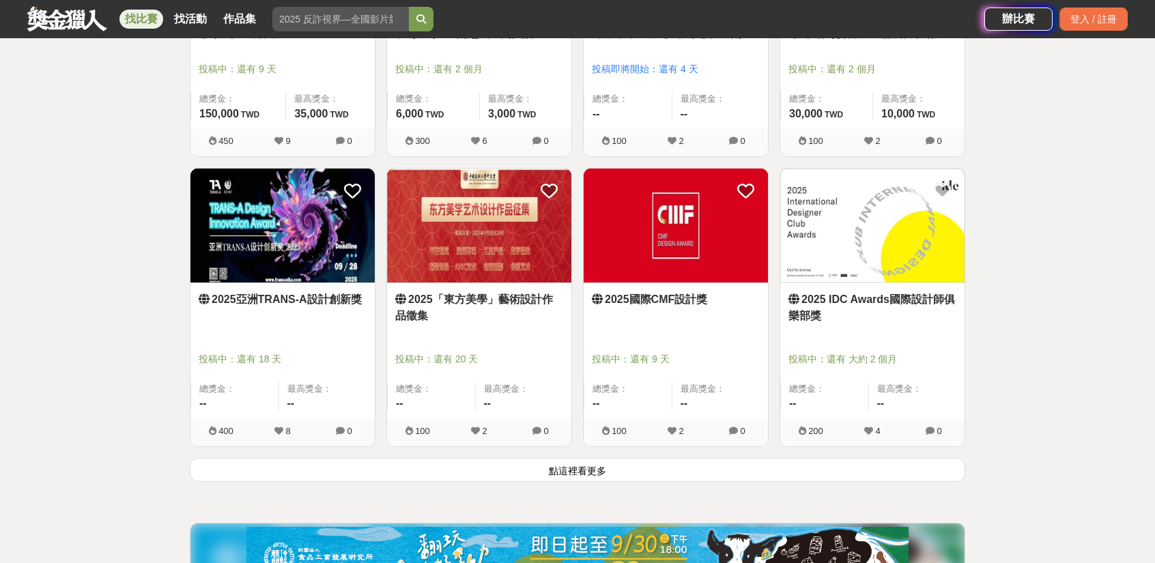
click at [726, 460] on button "點這裡看更多" at bounding box center [577, 470] width 775 height 24
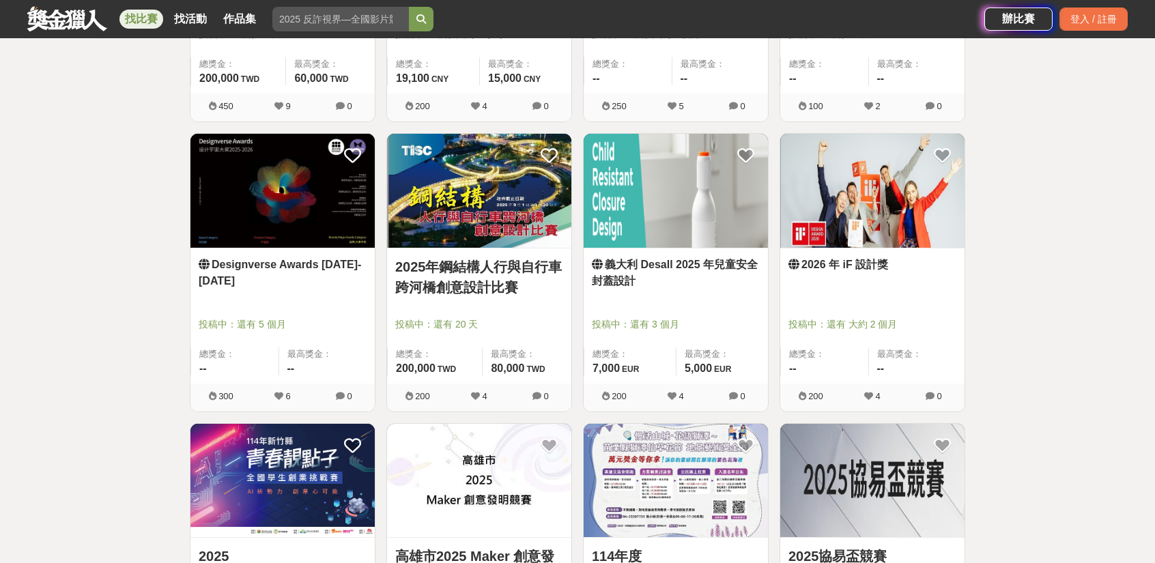
scroll to position [4274, 0]
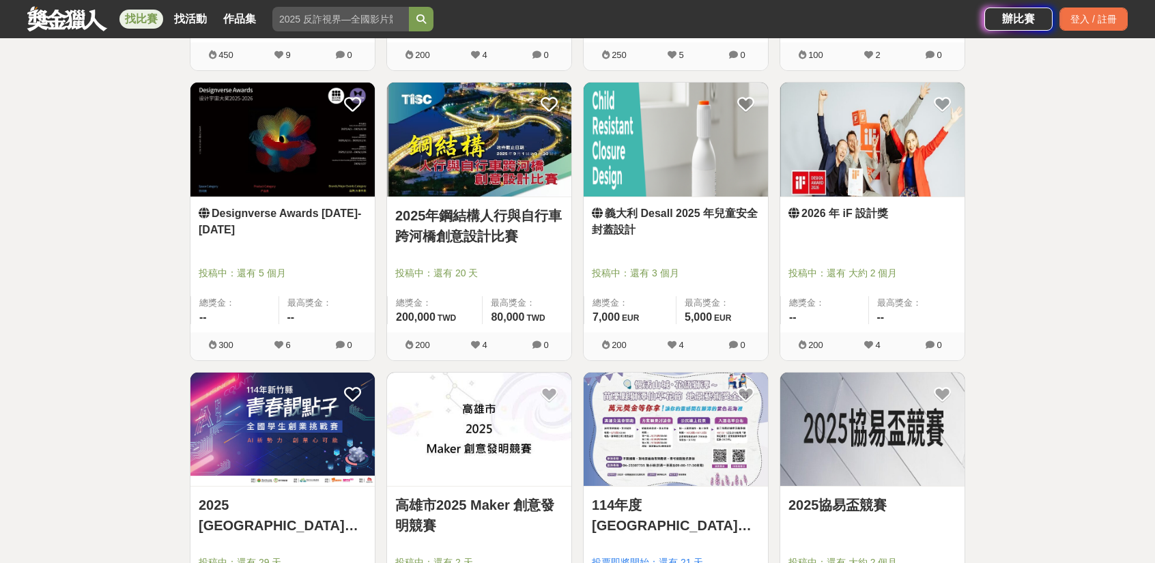
click at [913, 177] on img at bounding box center [872, 140] width 184 height 114
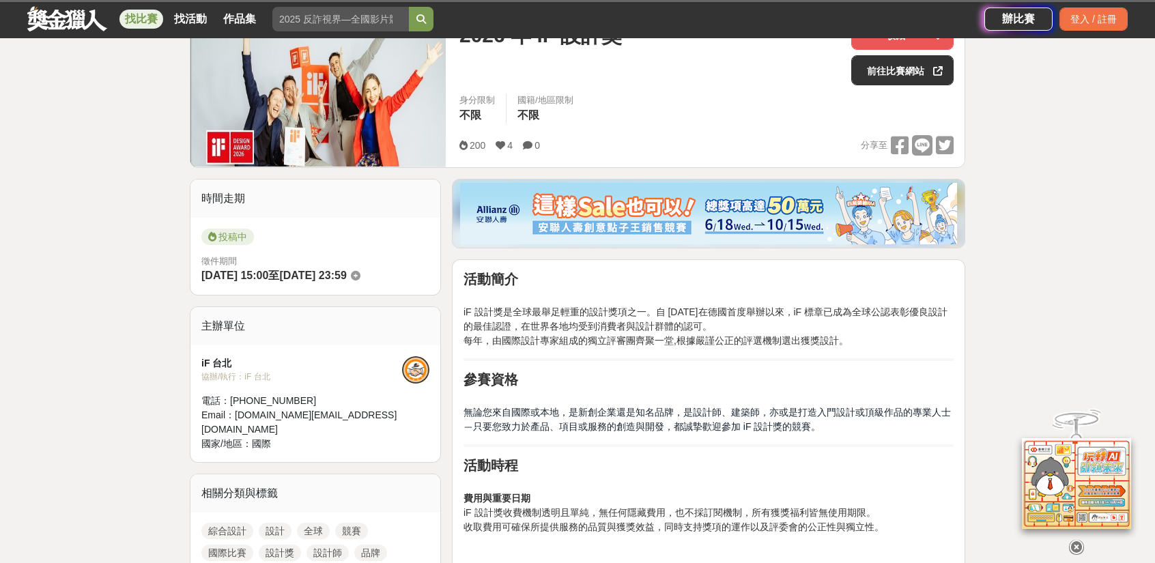
scroll to position [137, 0]
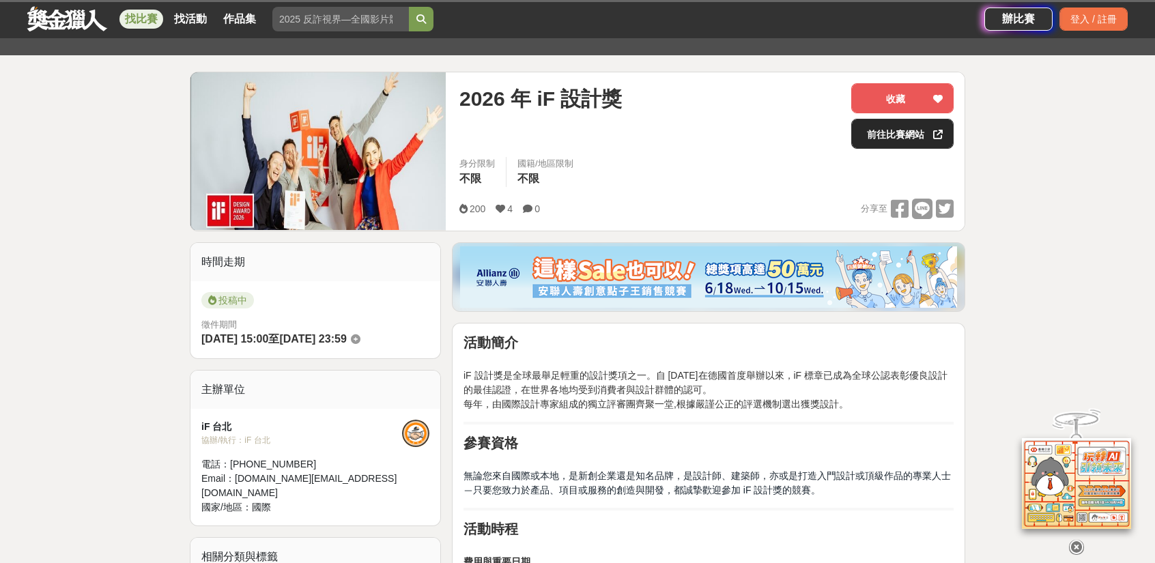
click at [939, 144] on div at bounding box center [938, 133] width 14 height 29
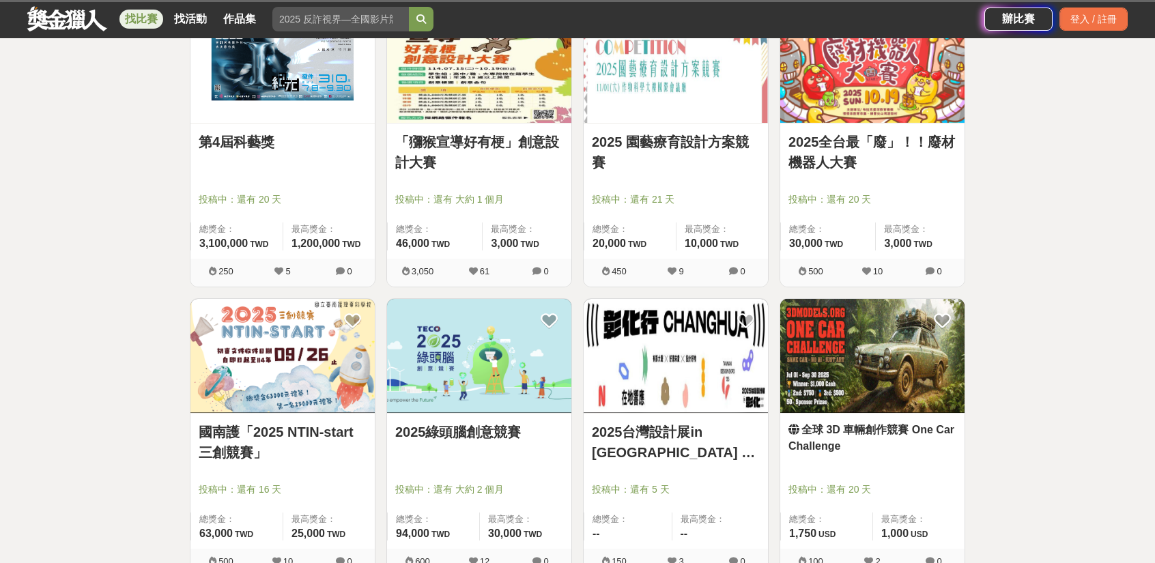
scroll to position [5094, 0]
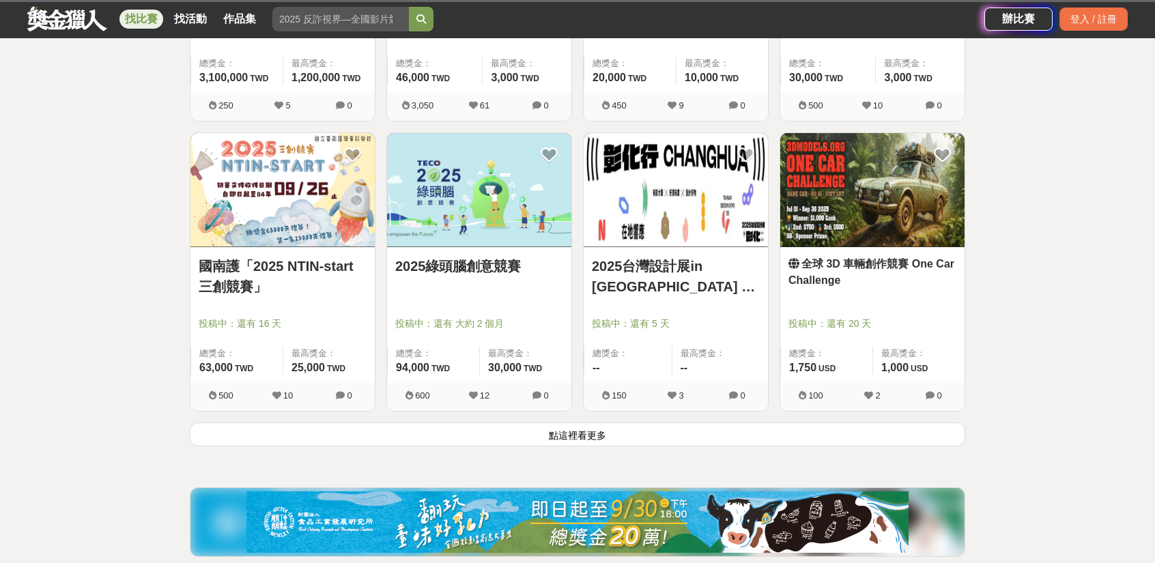
click at [519, 423] on button "點這裡看更多" at bounding box center [577, 435] width 775 height 24
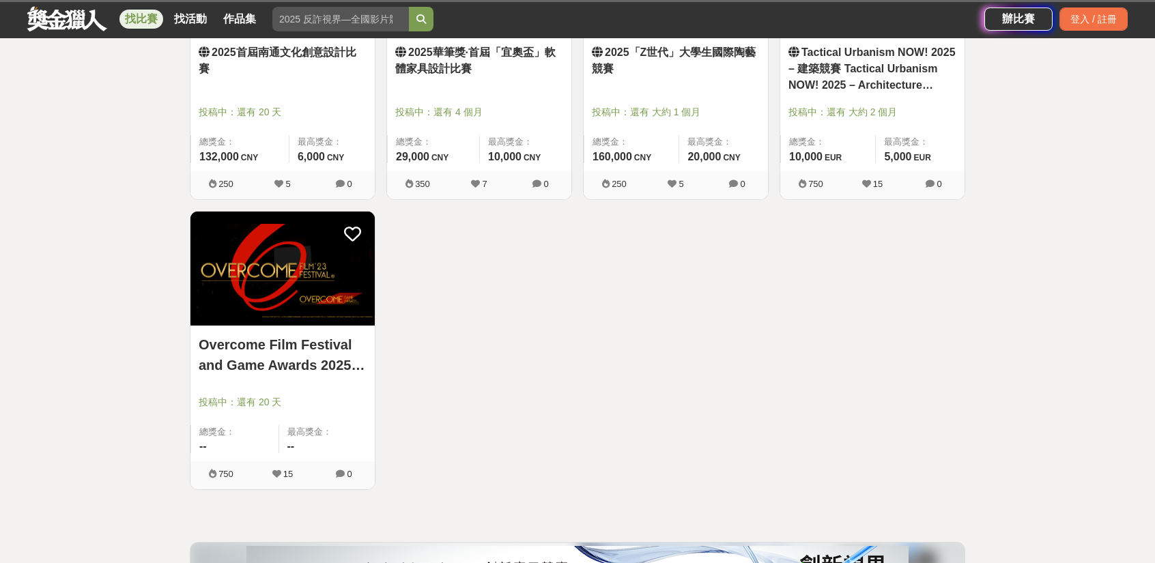
scroll to position [5435, 0]
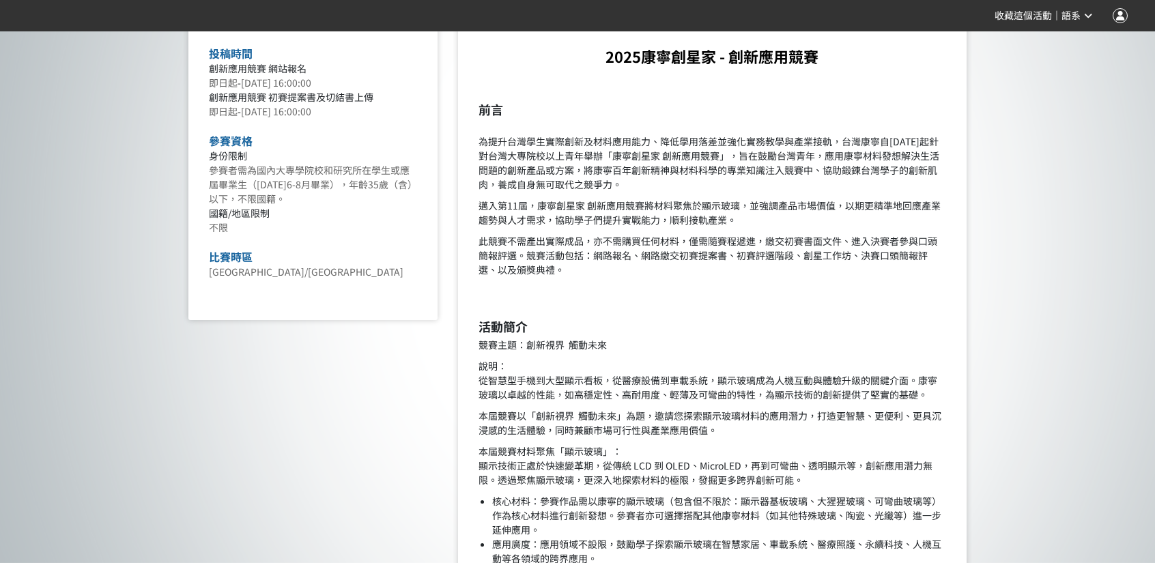
scroll to position [614, 0]
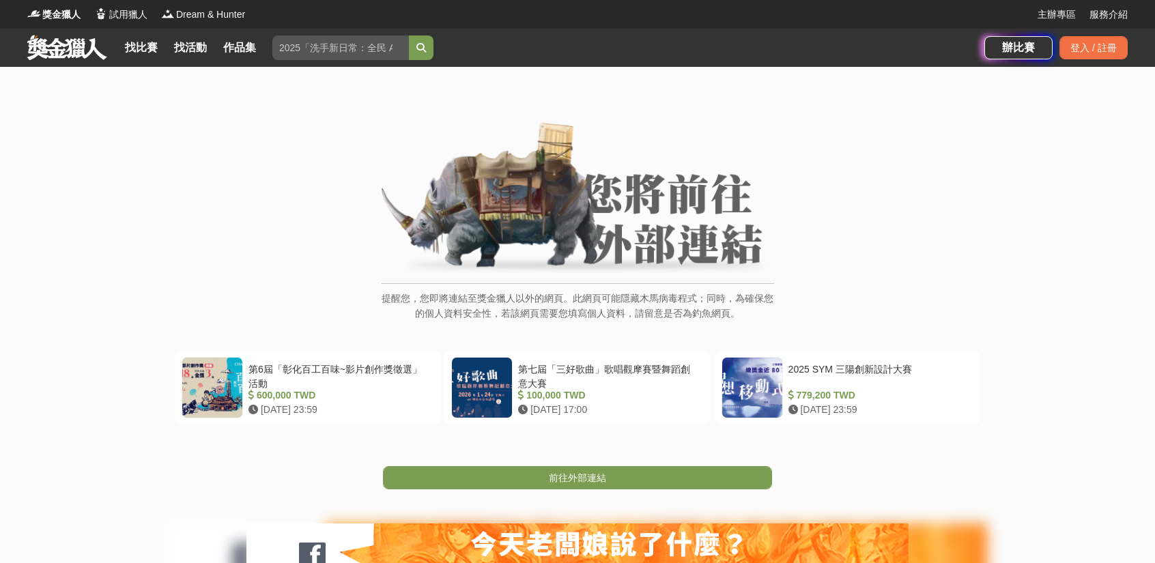
click at [588, 461] on div "前往外部連結" at bounding box center [577, 457] width 1155 height 64
click at [591, 477] on span "前往外部連結" at bounding box center [577, 477] width 57 height 11
